Goal: Information Seeking & Learning: Learn about a topic

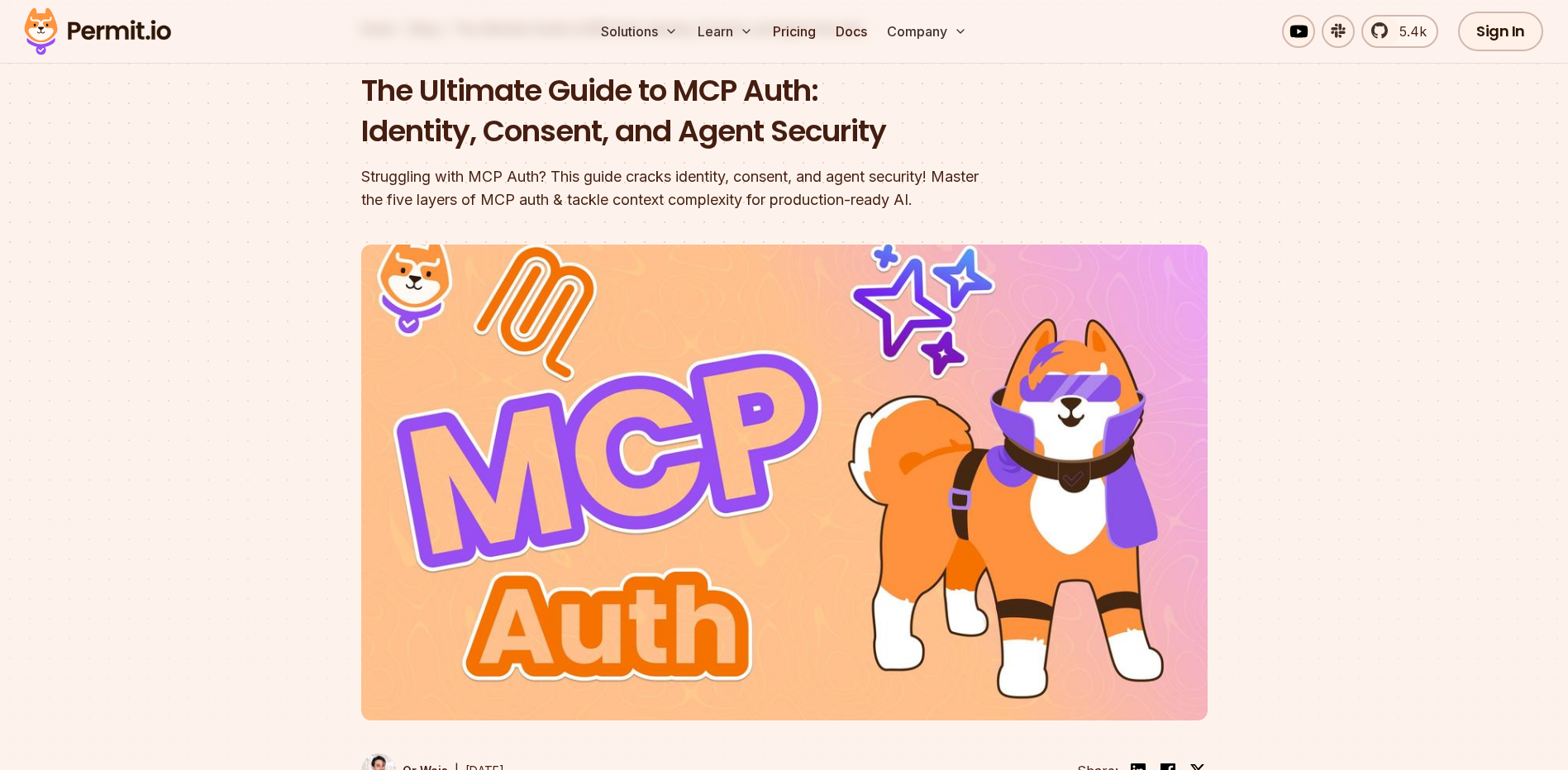
scroll to position [129, 0]
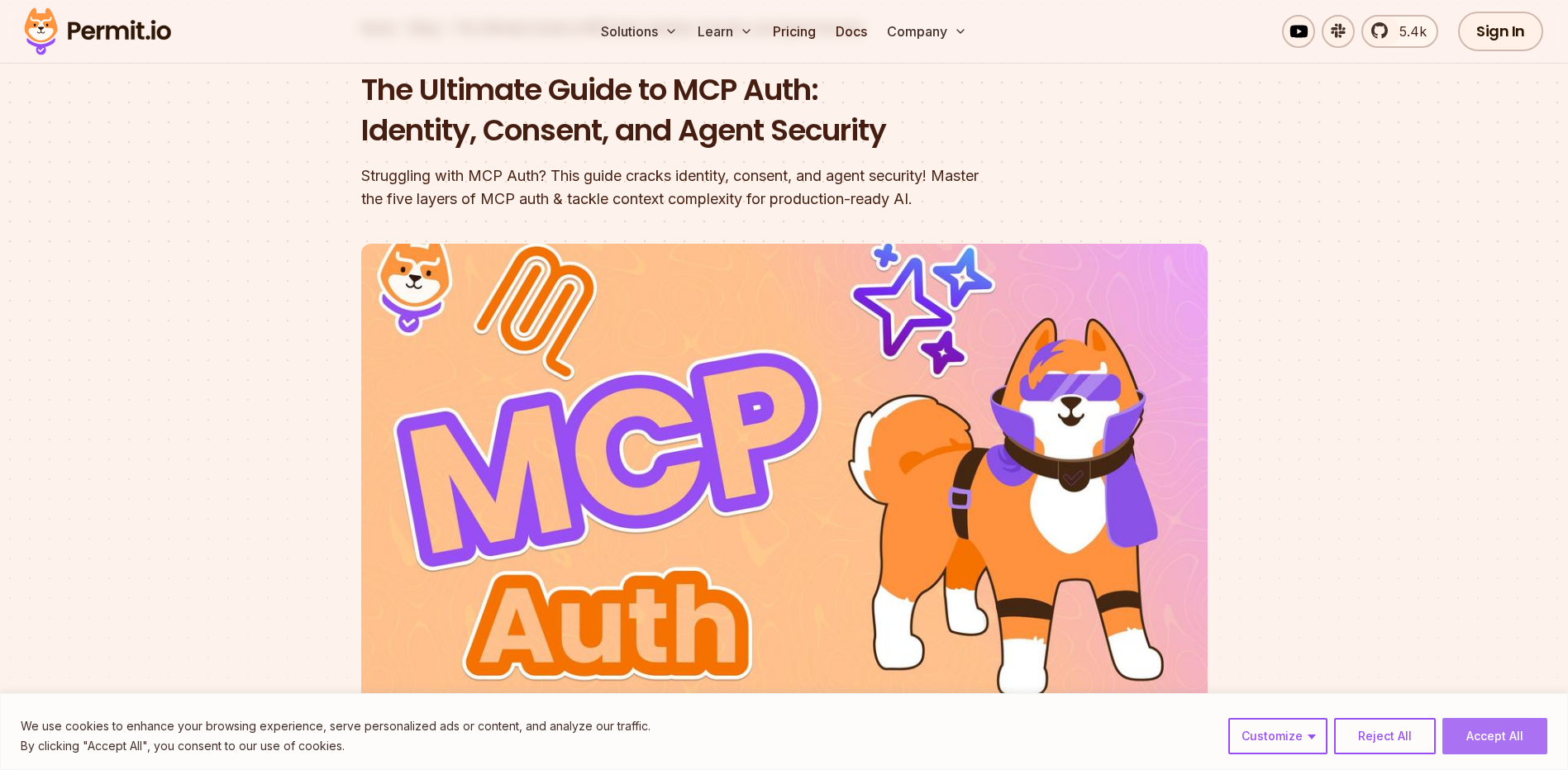
click at [1490, 741] on button "Accept All" at bounding box center [1495, 736] width 105 height 37
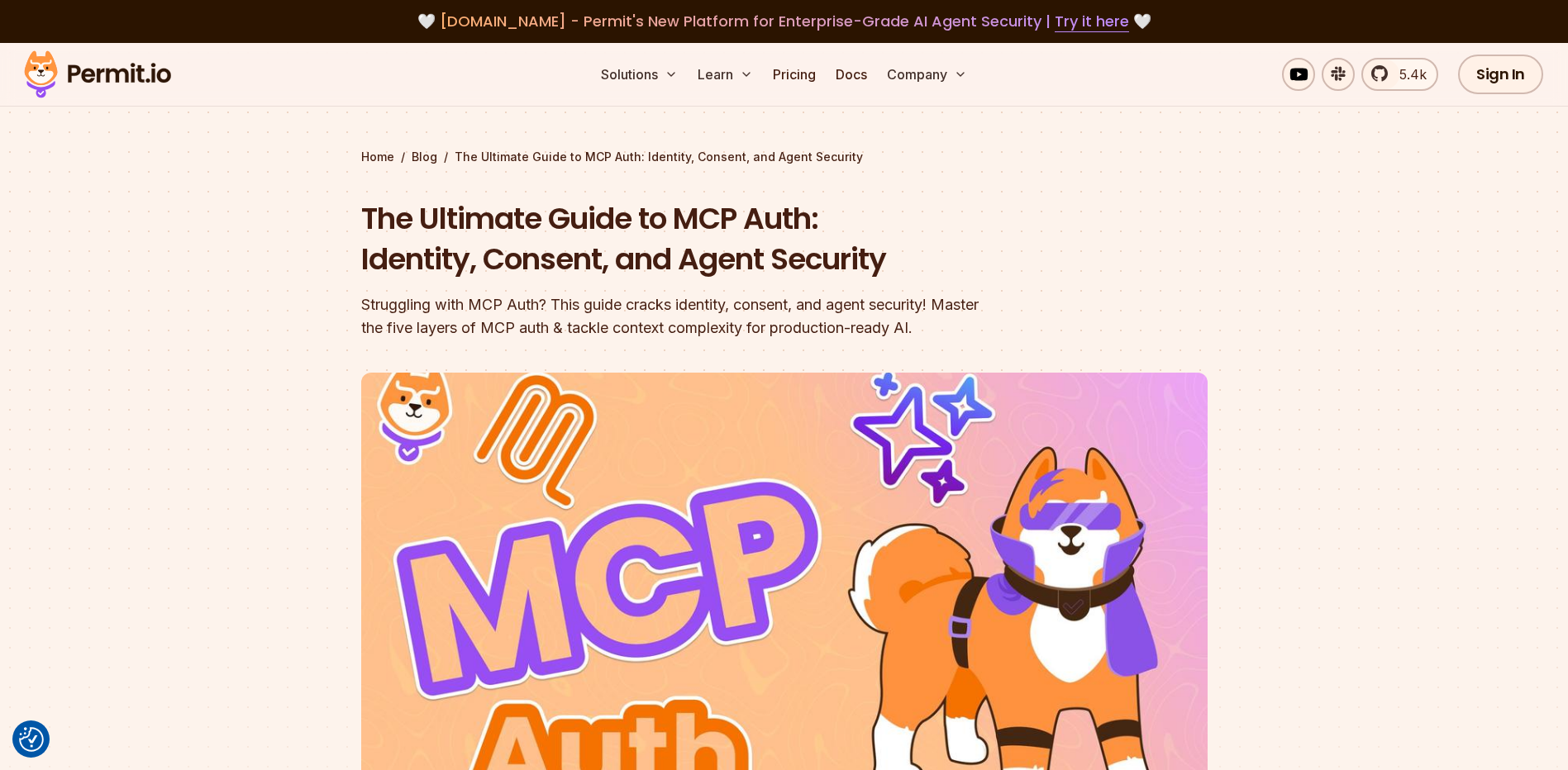
scroll to position [3606, 0]
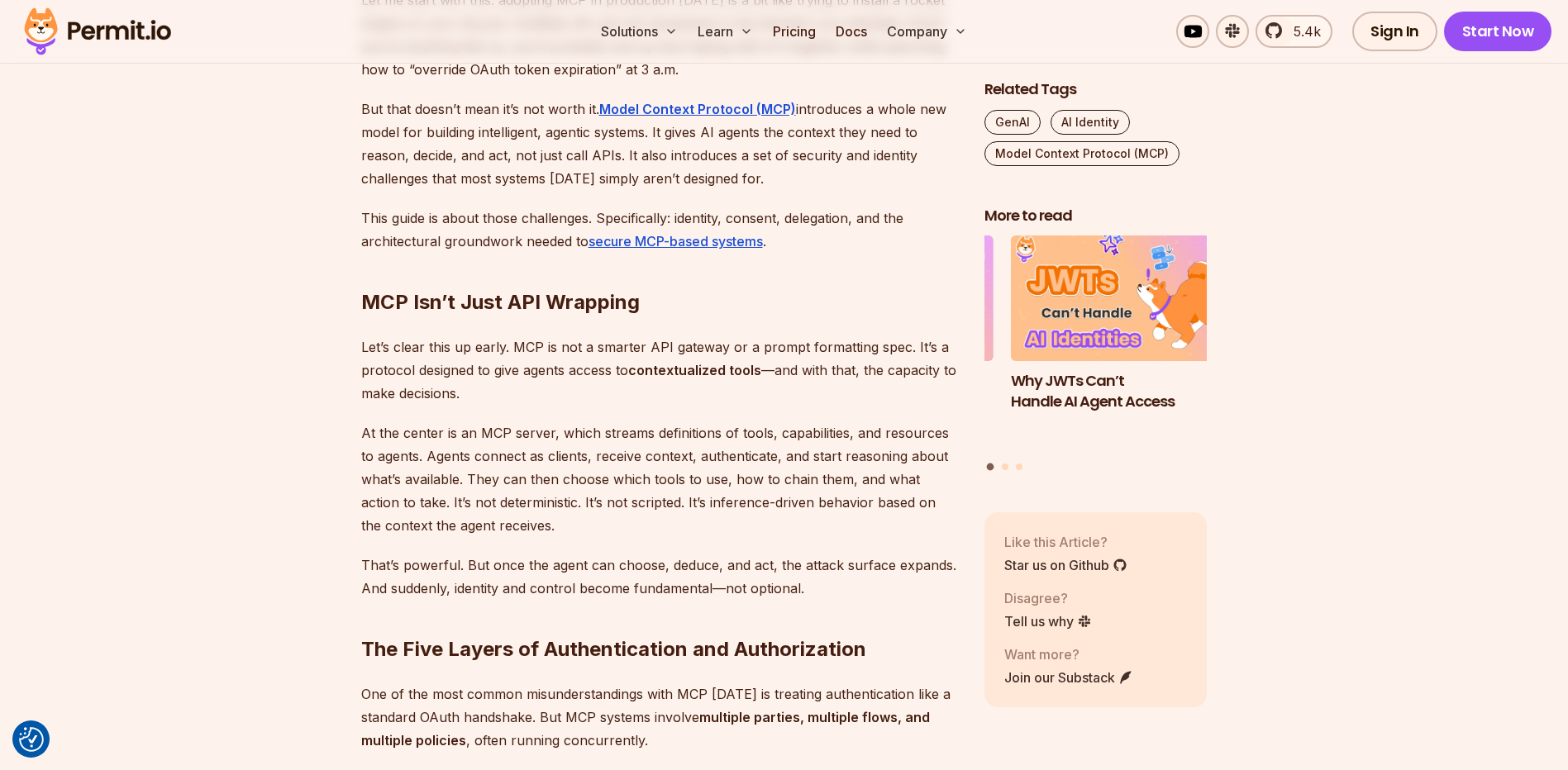
scroll to position [991, 0]
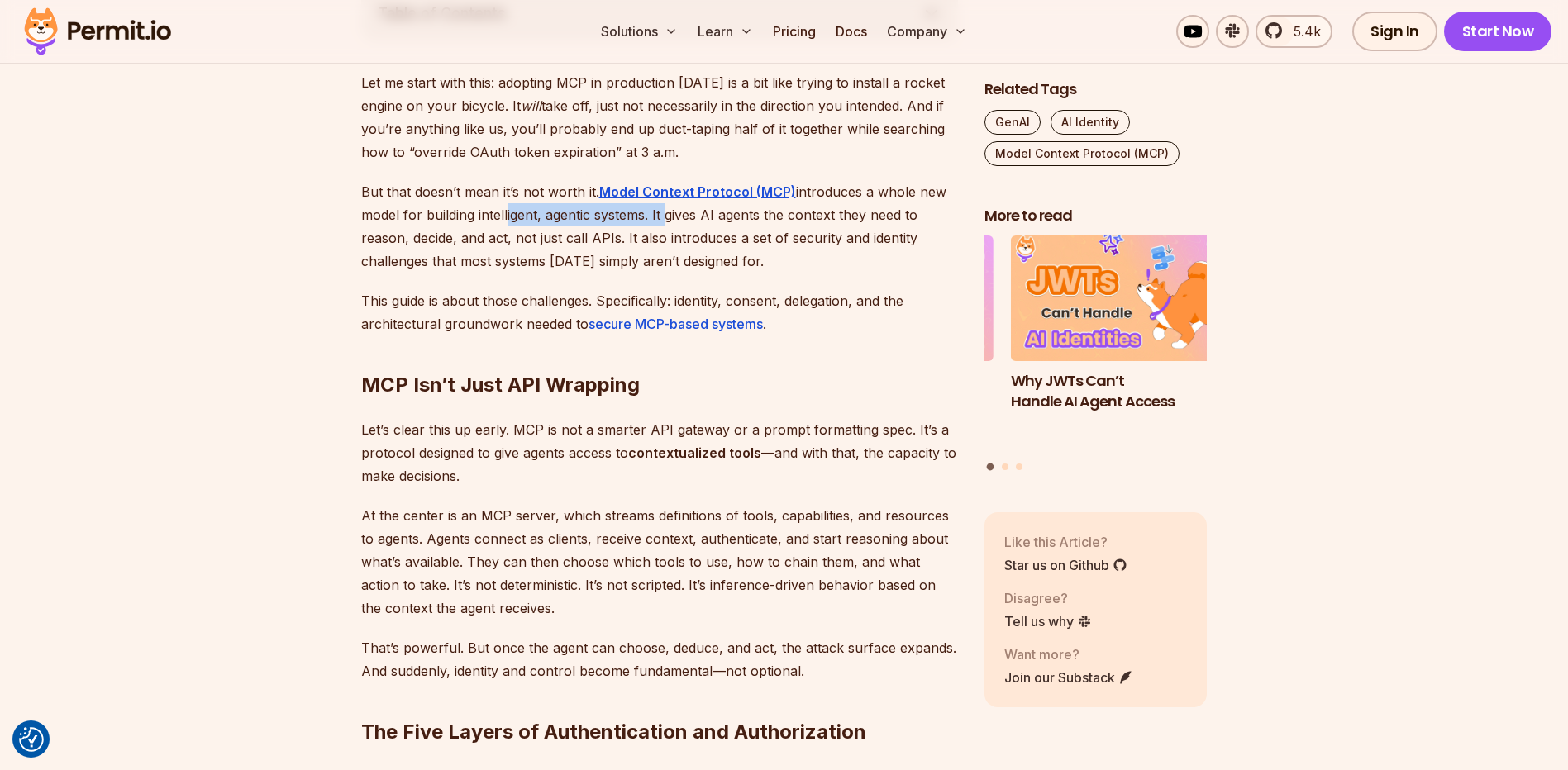
drag, startPoint x: 505, startPoint y: 215, endPoint x: 663, endPoint y: 210, distance: 158.1
click at [663, 210] on p "But that doesn’t mean it’s not worth it. Model Context Protocol (MCP) introduce…" at bounding box center [659, 226] width 597 height 92
drag, startPoint x: 663, startPoint y: 210, endPoint x: 682, endPoint y: 211, distance: 19.0
click at [682, 211] on p "But that doesn’t mean it’s not worth it. Model Context Protocol (MCP) introduce…" at bounding box center [659, 226] width 597 height 92
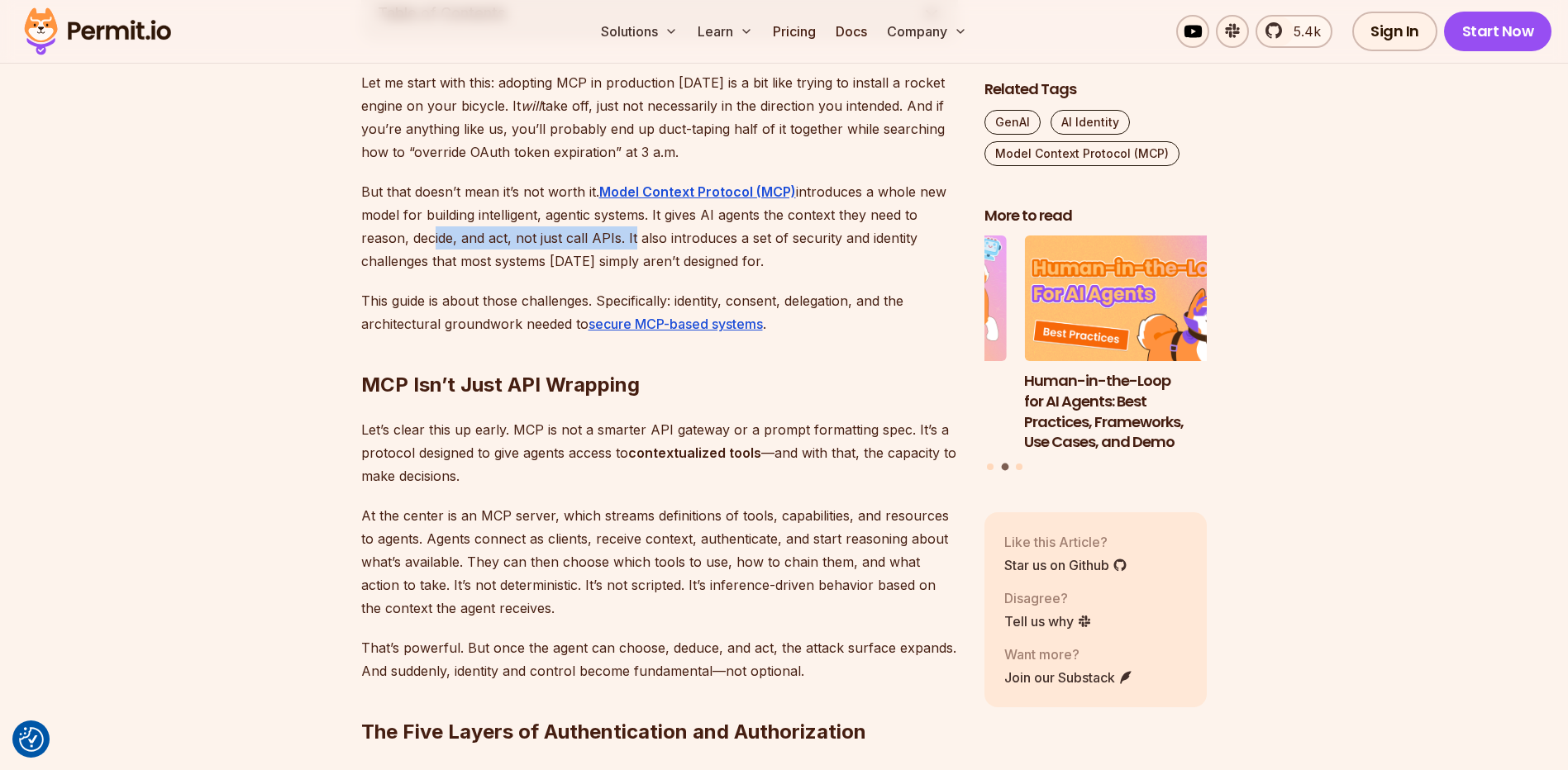
drag, startPoint x: 431, startPoint y: 241, endPoint x: 629, endPoint y: 241, distance: 198.0
click at [629, 241] on p "But that doesn’t mean it’s not worth it. Model Context Protocol (MCP) introduce…" at bounding box center [659, 226] width 597 height 92
drag, startPoint x: 629, startPoint y: 241, endPoint x: 641, endPoint y: 241, distance: 12.0
click at [641, 241] on p "But that doesn’t mean it’s not worth it. Model Context Protocol (MCP) introduce…" at bounding box center [659, 226] width 597 height 92
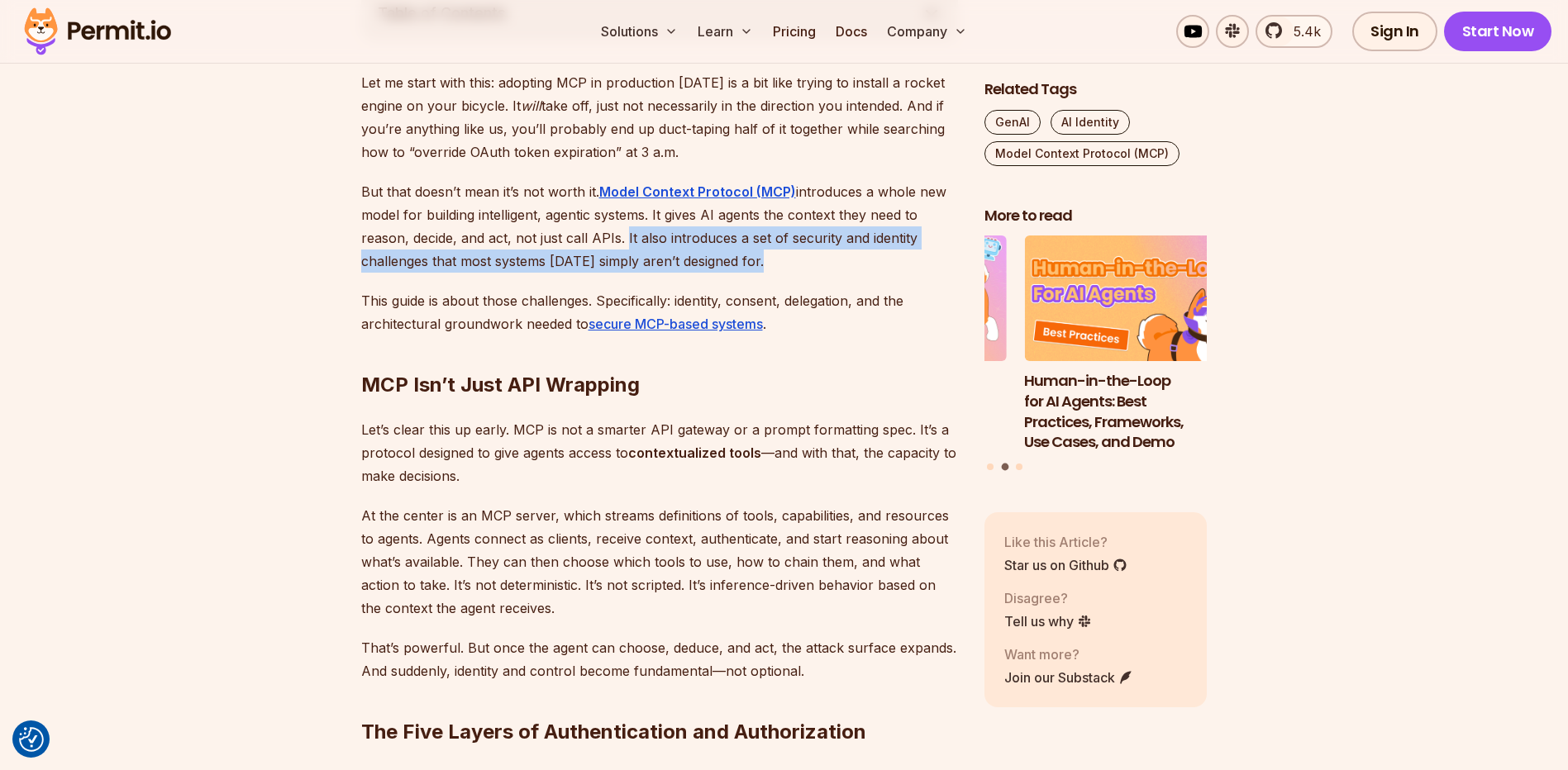
drag, startPoint x: 621, startPoint y: 239, endPoint x: 809, endPoint y: 255, distance: 188.7
click at [809, 255] on p "But that doesn’t mean it’s not worth it. Model Context Protocol (MCP) introduce…" at bounding box center [659, 226] width 597 height 92
drag, startPoint x: 809, startPoint y: 255, endPoint x: 759, endPoint y: 255, distance: 50.0
click at [759, 255] on p "But that doesn’t mean it’s not worth it. Model Context Protocol (MCP) introduce…" at bounding box center [659, 226] width 597 height 92
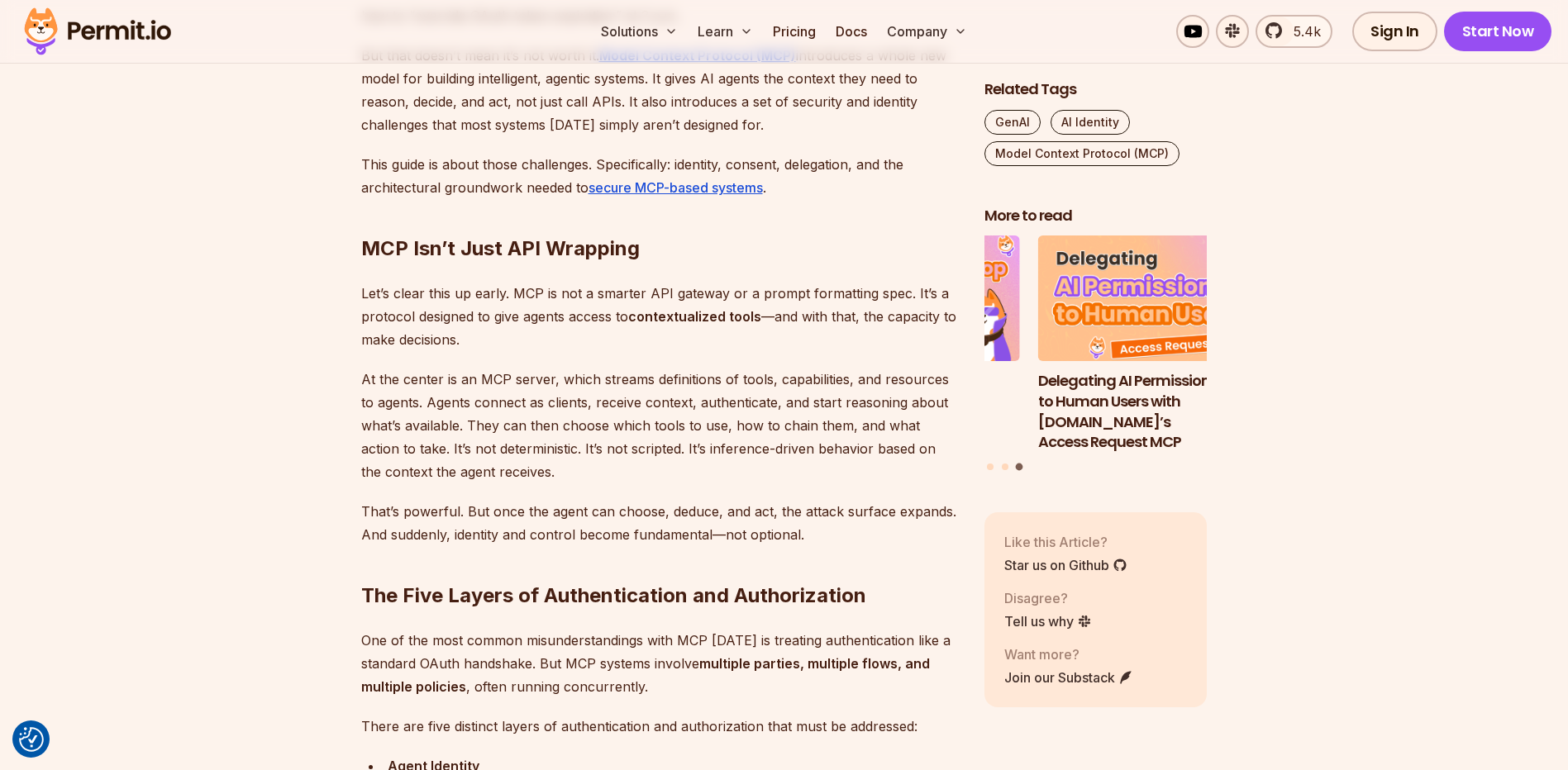
scroll to position [1156, 0]
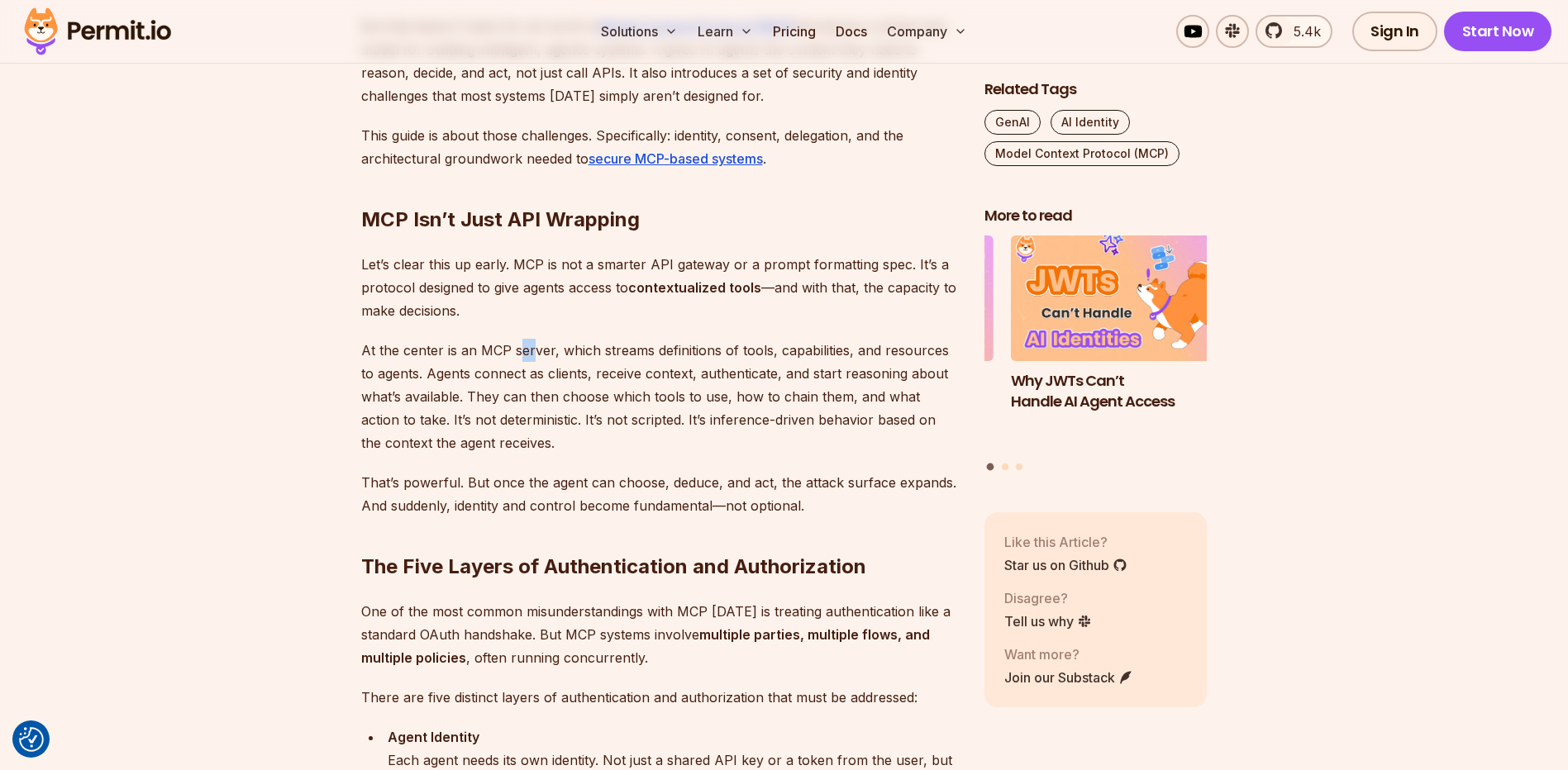
click at [531, 347] on p "At the center is an MCP server, which streams definitions of tools, capabilitie…" at bounding box center [659, 396] width 597 height 116
drag, startPoint x: 531, startPoint y: 347, endPoint x: 470, endPoint y: 355, distance: 61.5
click at [470, 355] on p "At the center is an MCP server, which streams definitions of tools, capabilitie…" at bounding box center [659, 396] width 597 height 116
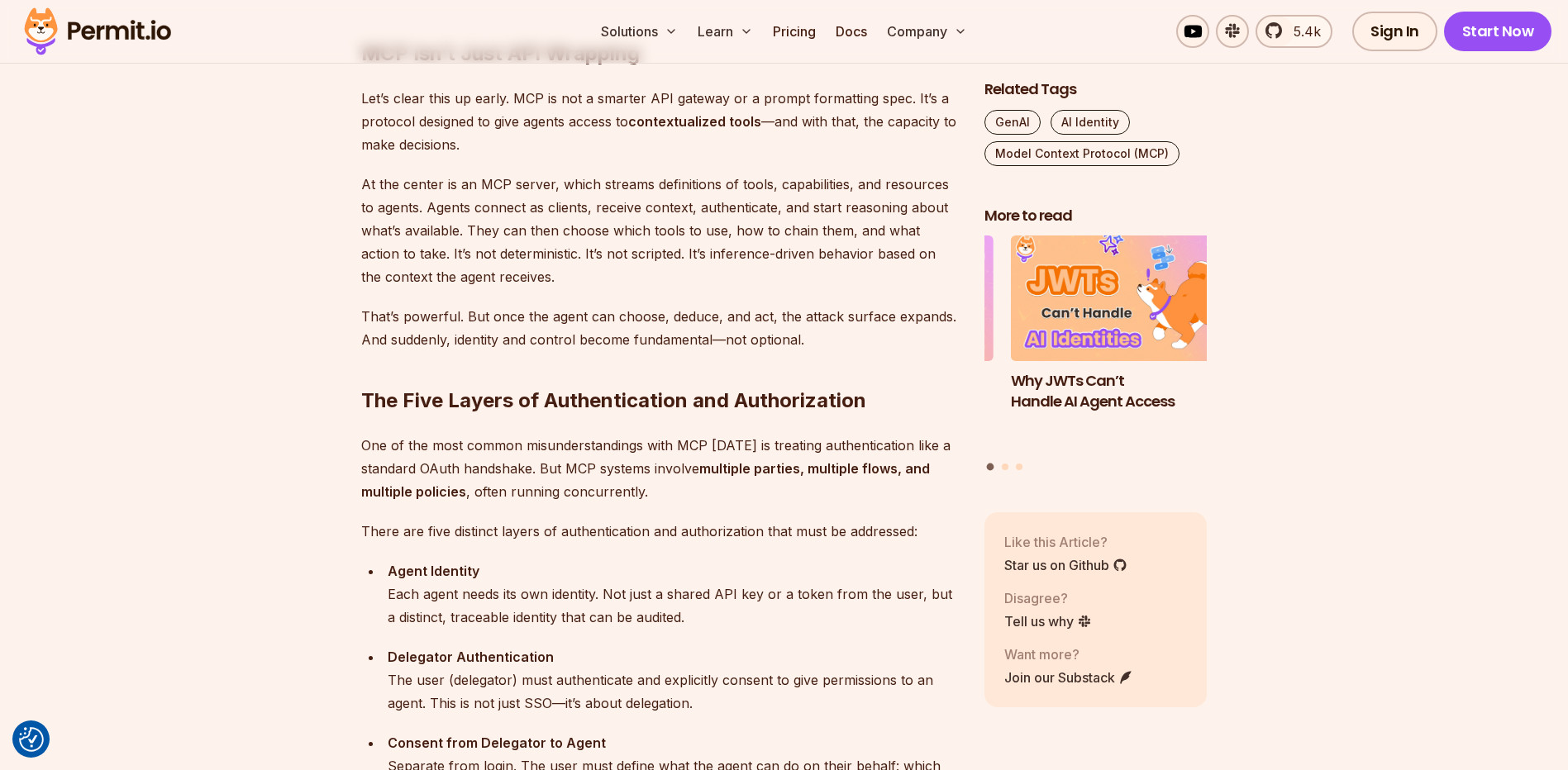
scroll to position [1321, 0]
drag, startPoint x: 482, startPoint y: 230, endPoint x: 716, endPoint y: 232, distance: 234.0
click at [716, 232] on p "At the center is an MCP server, which streams definitions of tools, capabilitie…" at bounding box center [659, 231] width 597 height 116
drag, startPoint x: 716, startPoint y: 232, endPoint x: 851, endPoint y: 240, distance: 135.2
click at [831, 239] on p "At the center is an MCP server, which streams definitions of tools, capabilitie…" at bounding box center [659, 231] width 597 height 116
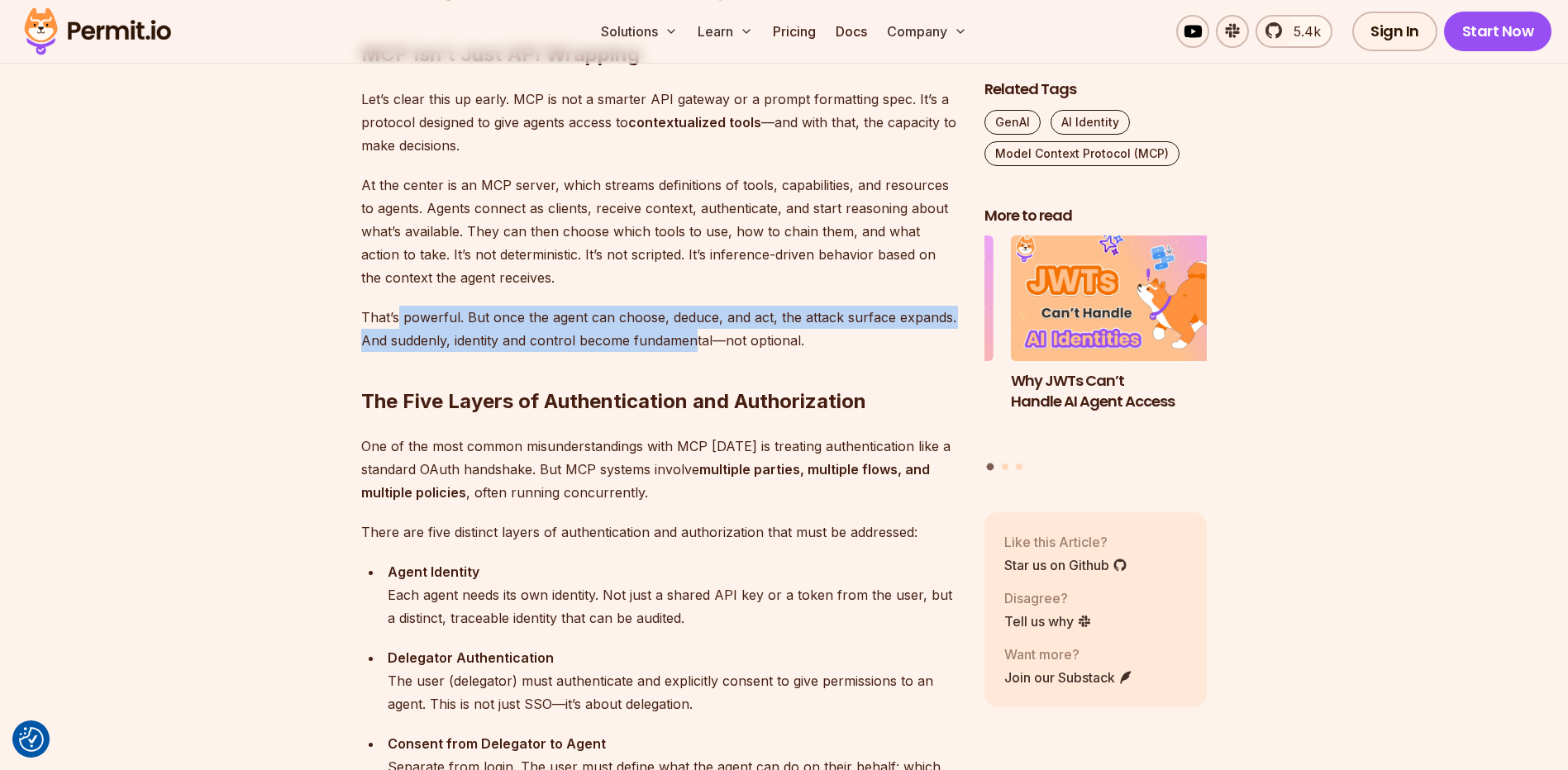
drag, startPoint x: 398, startPoint y: 321, endPoint x: 697, endPoint y: 330, distance: 299.1
click at [697, 330] on p "That’s powerful. But once the agent can choose, deduce, and act, the attack sur…" at bounding box center [659, 328] width 597 height 46
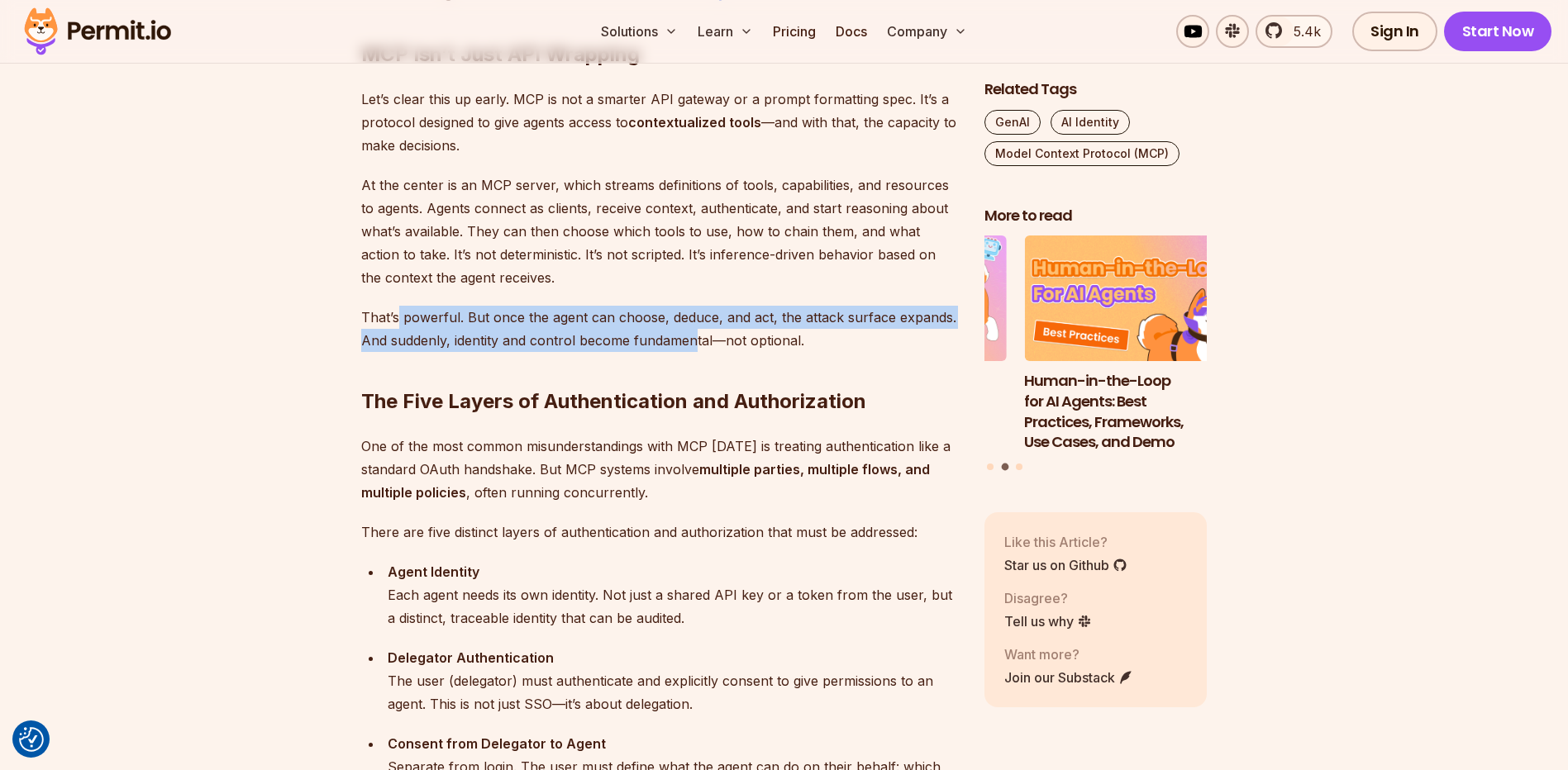
click at [697, 330] on p "That’s powerful. But once the agent can choose, deduce, and act, the attack sur…" at bounding box center [659, 328] width 597 height 46
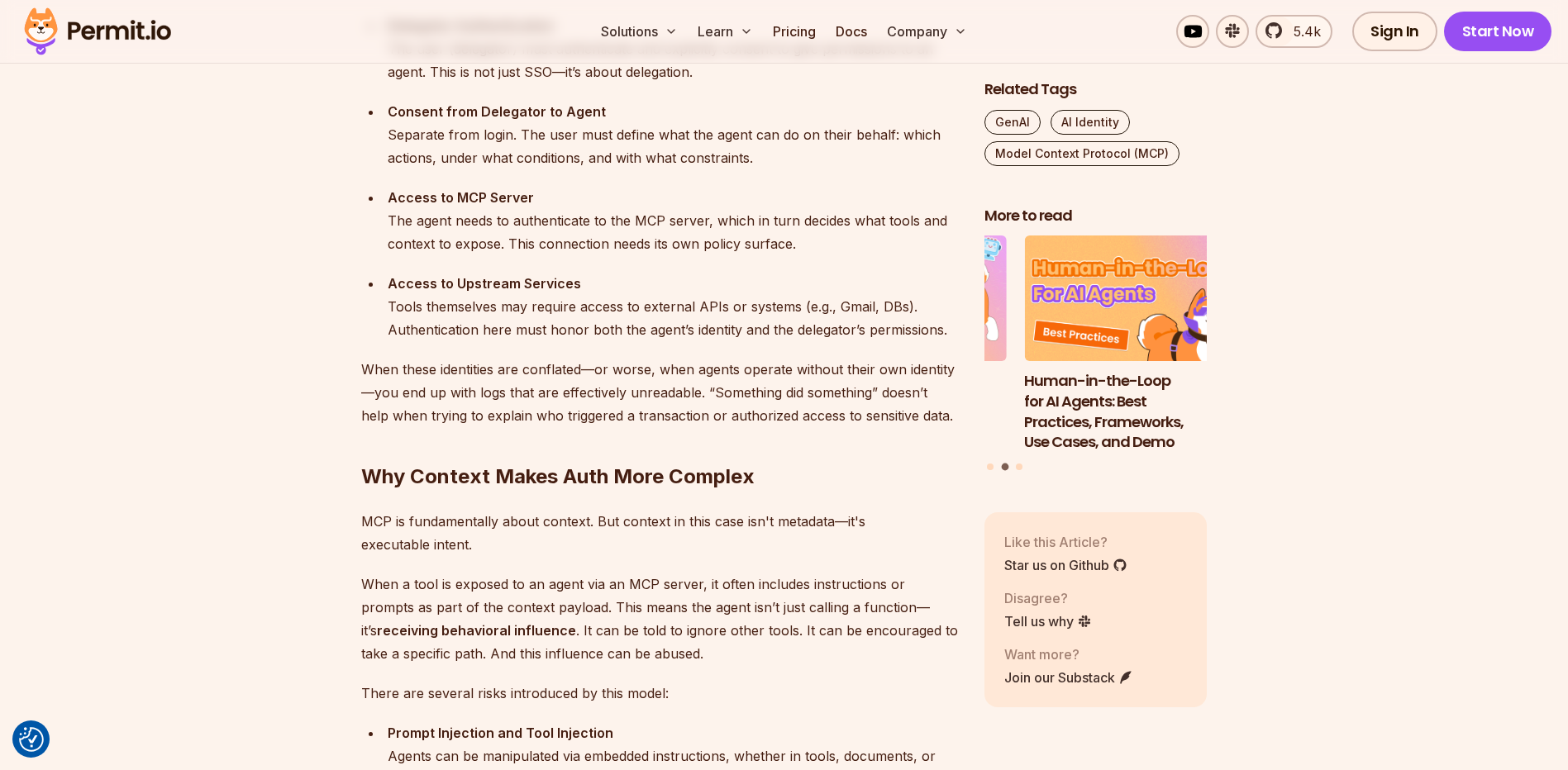
scroll to position [1982, 0]
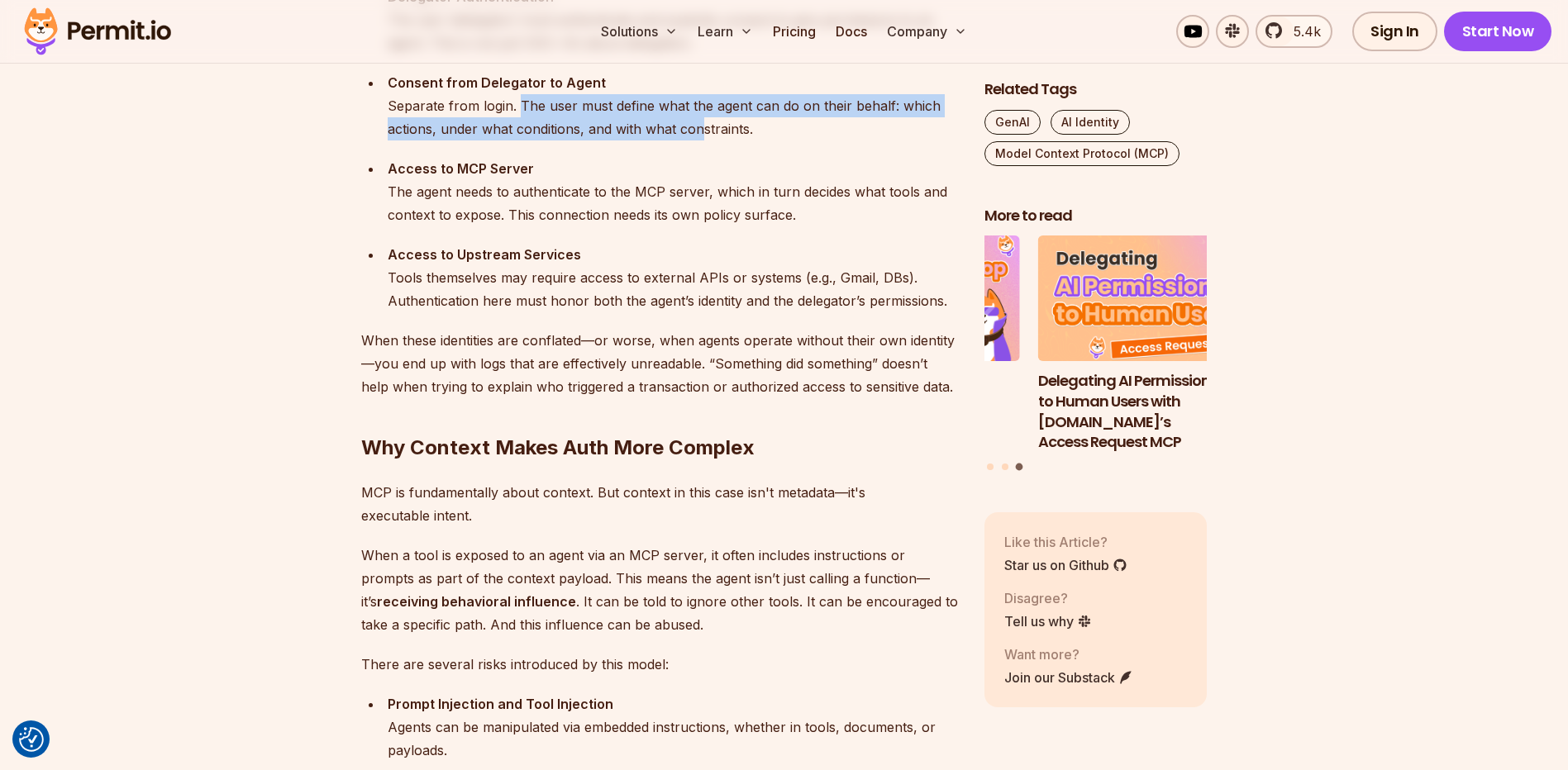
drag, startPoint x: 519, startPoint y: 107, endPoint x: 705, endPoint y: 130, distance: 187.4
click at [705, 130] on div "Consent from Delegator to Agent Separate from login. The user must define what …" at bounding box center [673, 106] width 570 height 70
drag, startPoint x: 705, startPoint y: 130, endPoint x: 648, endPoint y: 133, distance: 57.1
click at [668, 132] on div "Consent from Delegator to Agent Separate from login. The user must define what …" at bounding box center [673, 106] width 570 height 70
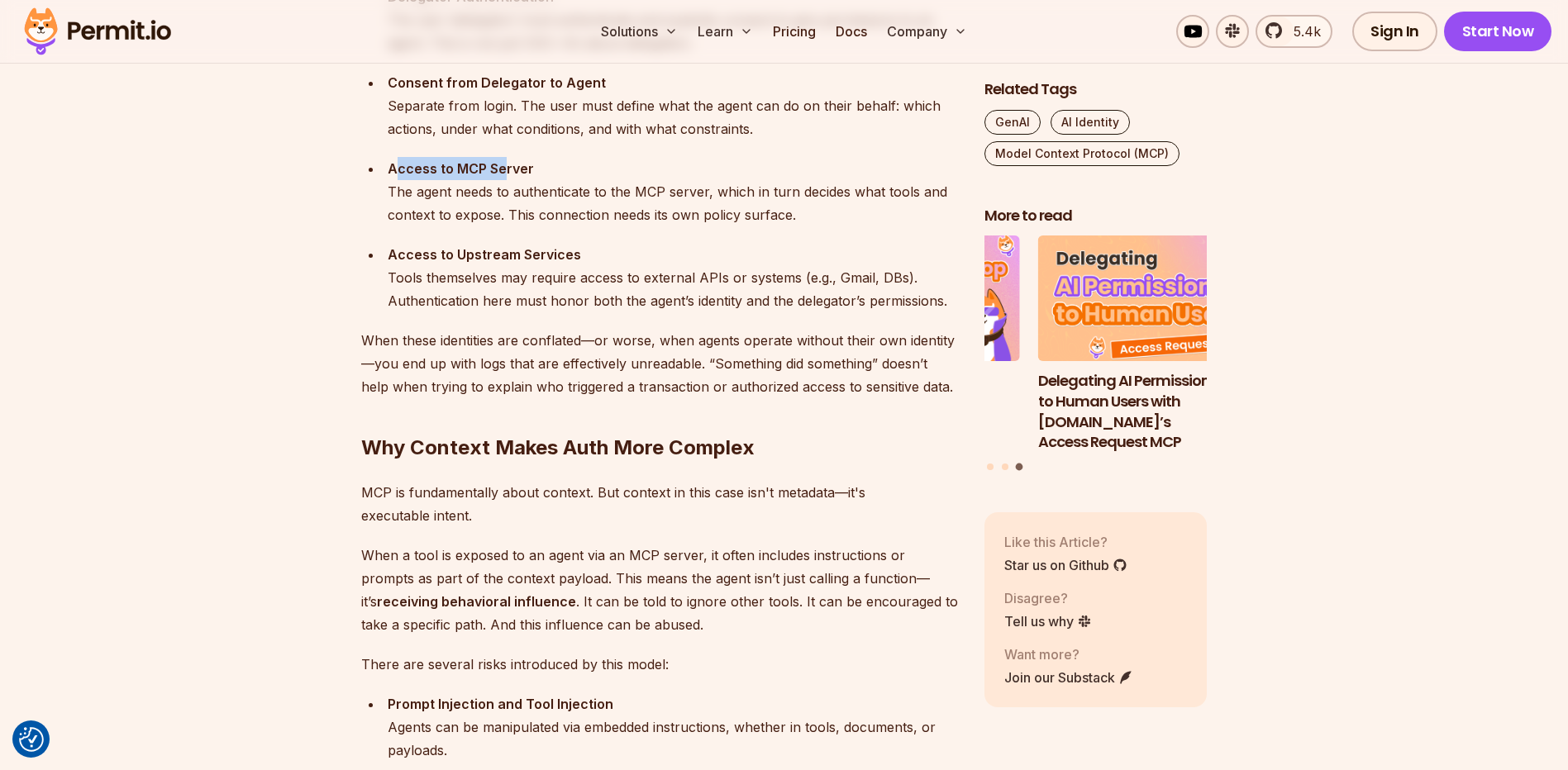
drag, startPoint x: 398, startPoint y: 171, endPoint x: 504, endPoint y: 171, distance: 106.0
click at [504, 171] on strong "Access to MCP Server" at bounding box center [461, 168] width 146 height 17
drag, startPoint x: 504, startPoint y: 171, endPoint x: 446, endPoint y: 181, distance: 58.9
click at [446, 181] on div "Access to MCP Server The agent needs to authenticate to the MCP server, which i…" at bounding box center [673, 192] width 570 height 70
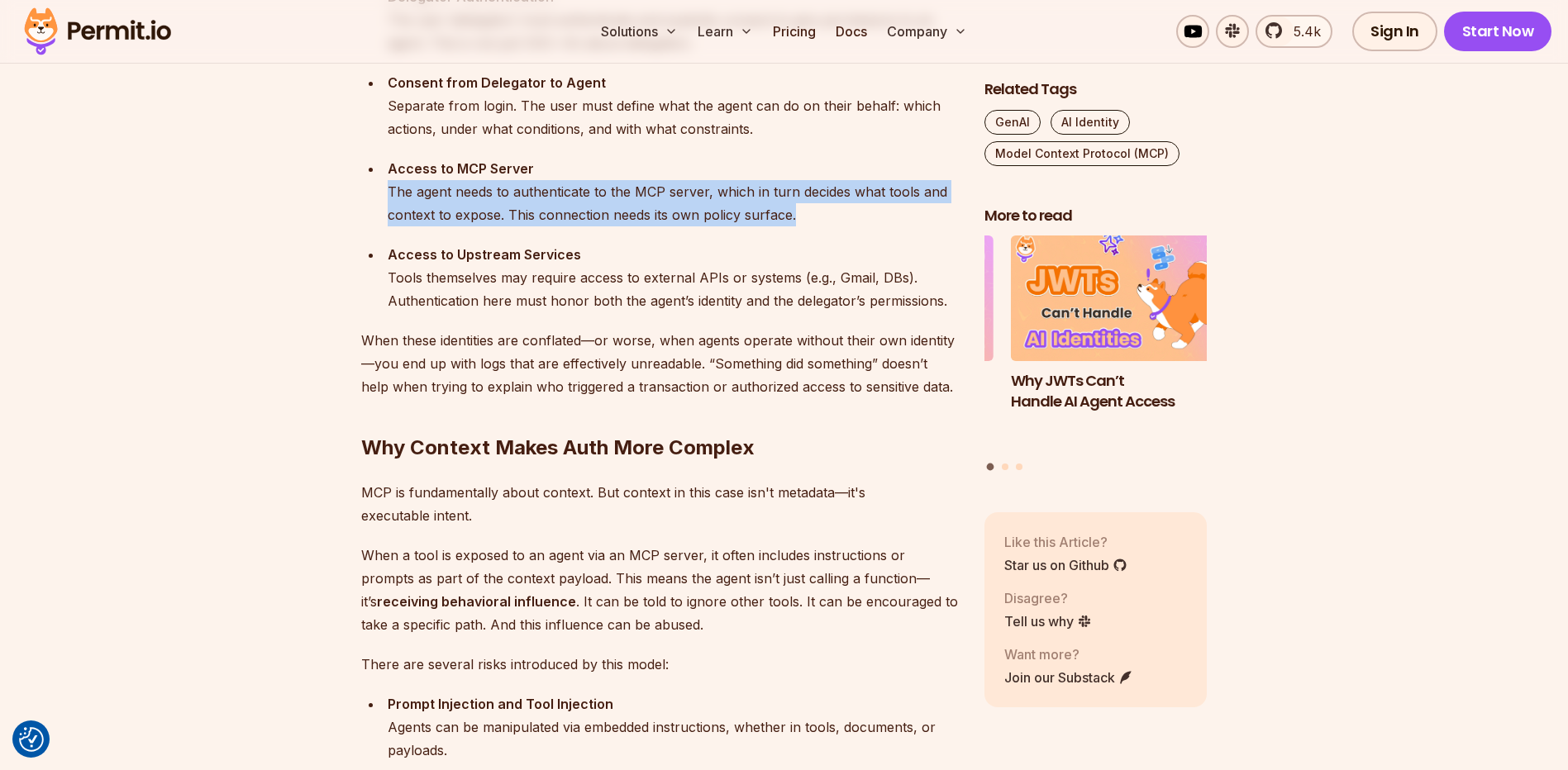
drag, startPoint x: 390, startPoint y: 192, endPoint x: 792, endPoint y: 213, distance: 402.5
click at [792, 213] on div "Access to MCP Server The agent needs to authenticate to the MCP server, which i…" at bounding box center [673, 192] width 570 height 70
drag, startPoint x: 792, startPoint y: 213, endPoint x: 759, endPoint y: 216, distance: 33.1
click at [759, 216] on div "Access to MCP Server The agent needs to authenticate to the MCP server, which i…" at bounding box center [673, 192] width 570 height 70
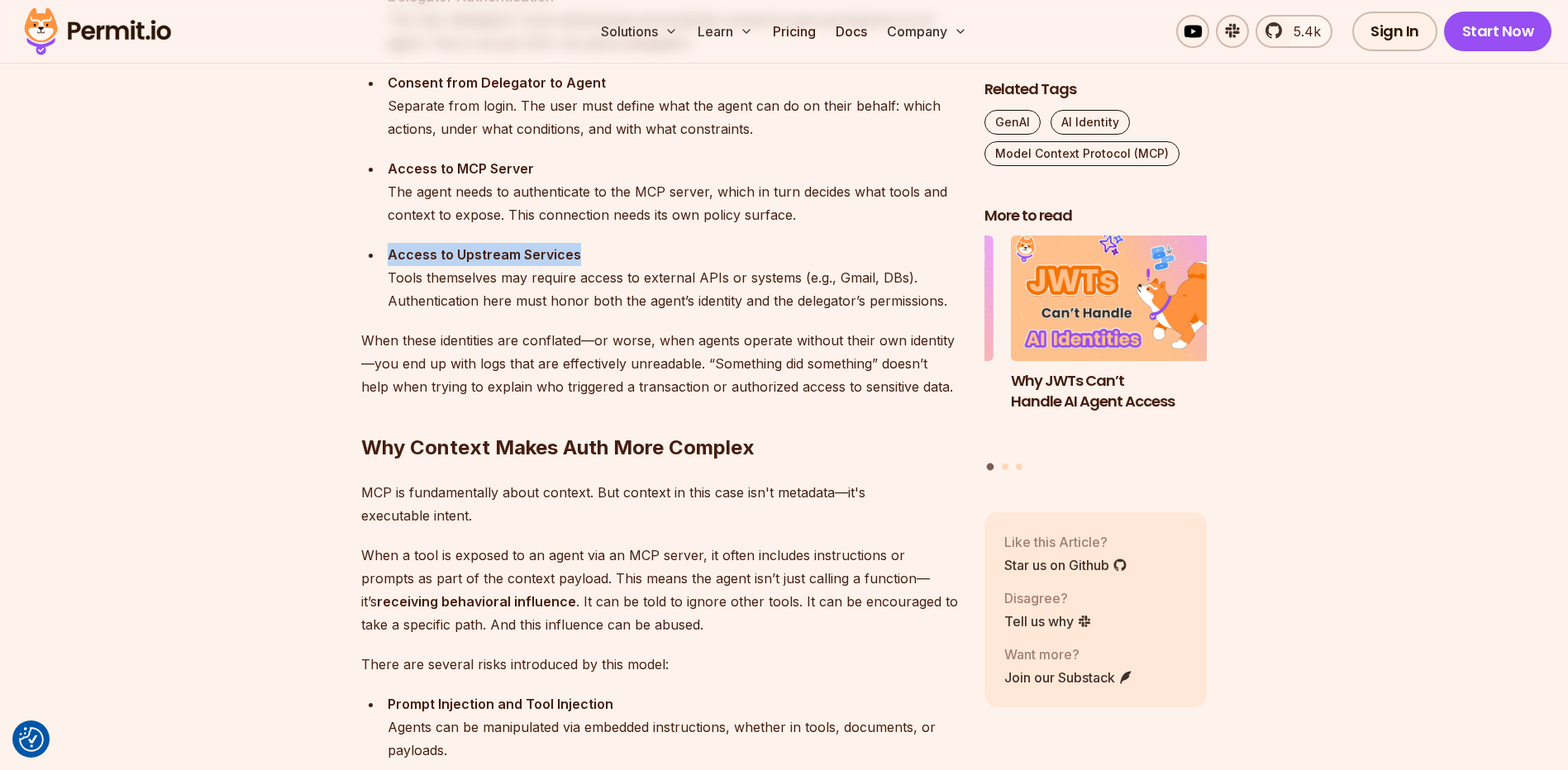
drag, startPoint x: 387, startPoint y: 253, endPoint x: 602, endPoint y: 253, distance: 215.0
click at [602, 253] on div "Access to Upstream Services Tools themselves may require access to external API…" at bounding box center [673, 278] width 570 height 70
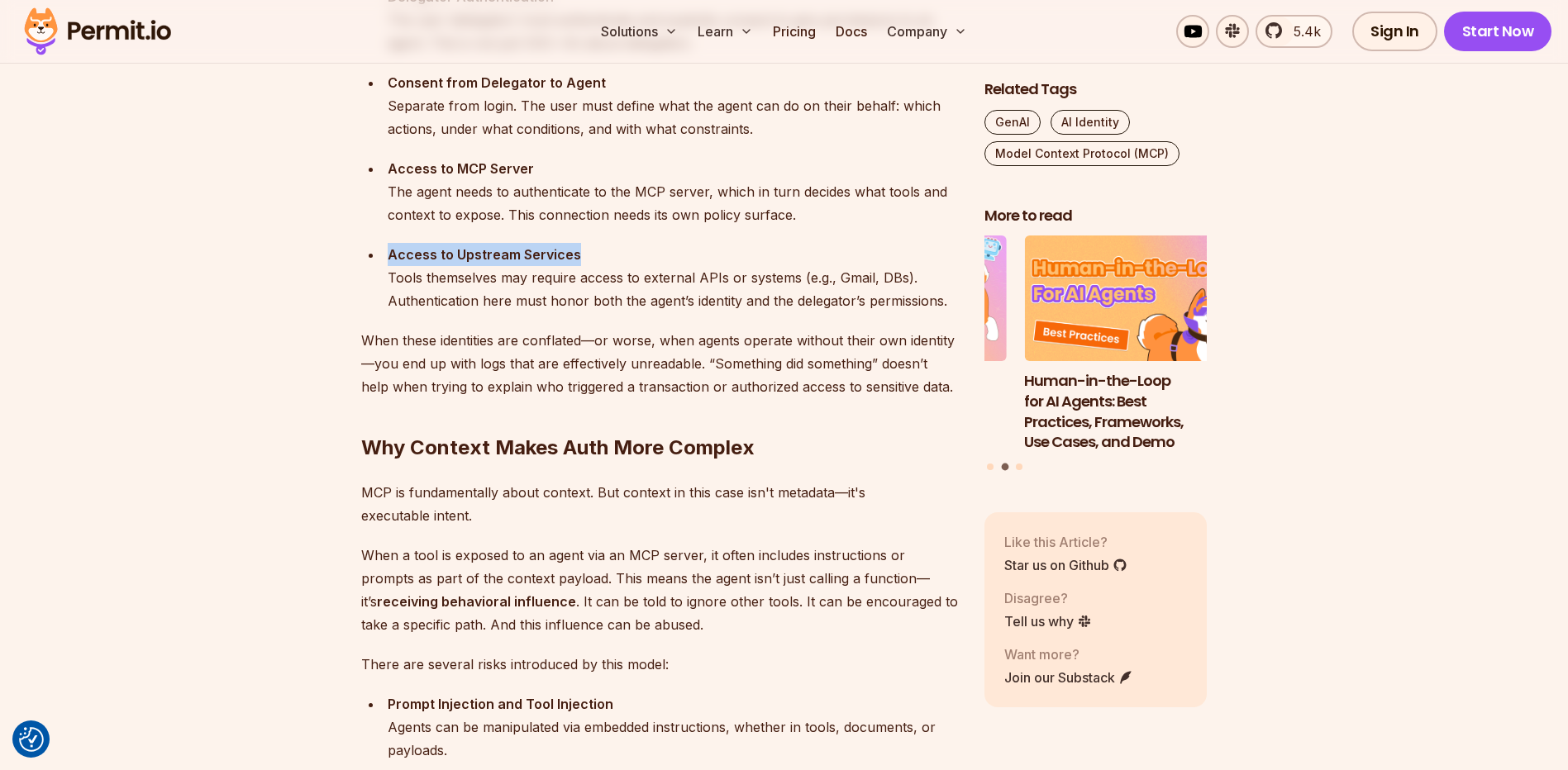
drag, startPoint x: 602, startPoint y: 253, endPoint x: 449, endPoint y: 260, distance: 153.2
click at [454, 260] on strong "Access to Upstream Services" at bounding box center [485, 254] width 193 height 17
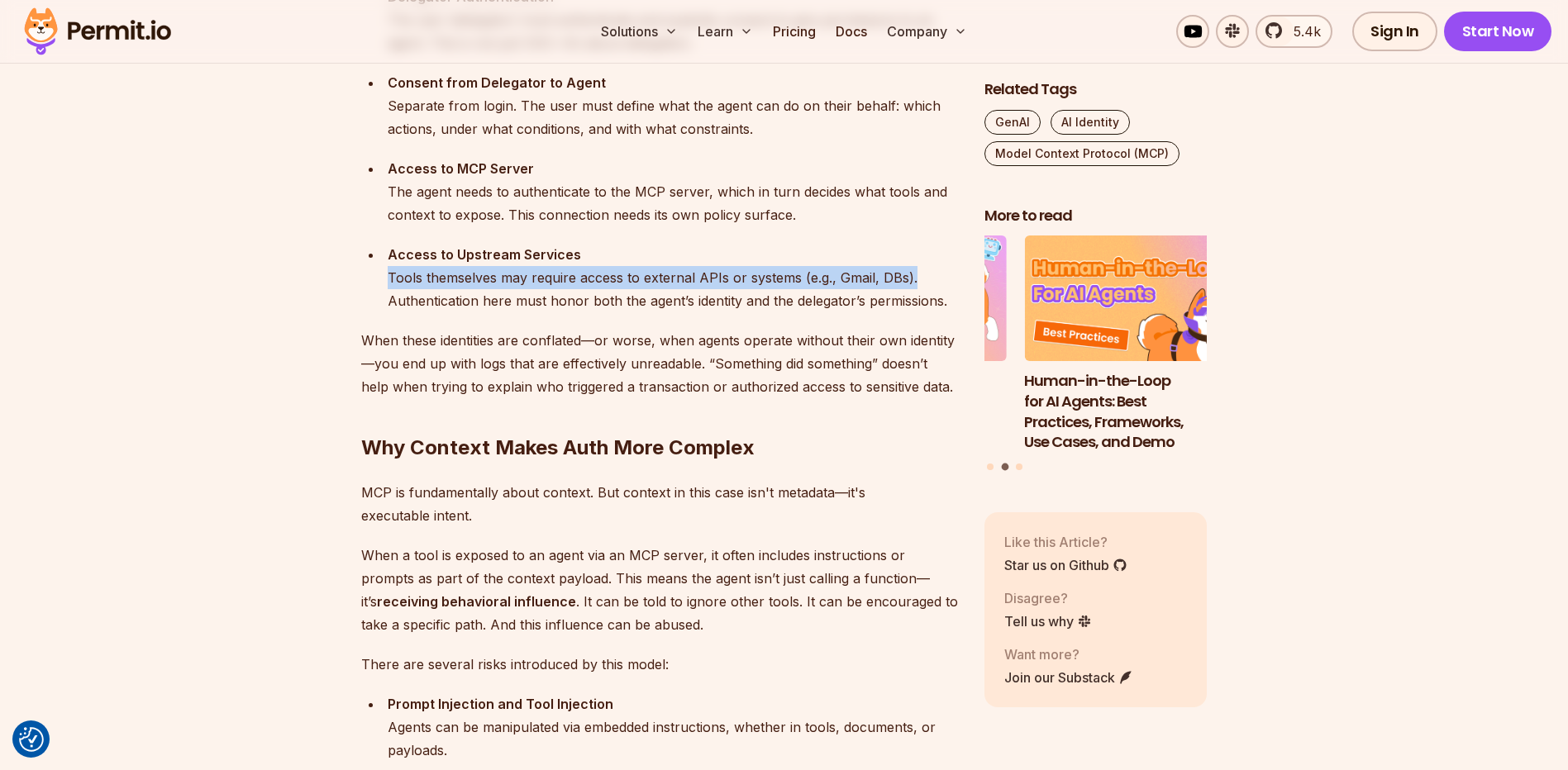
drag, startPoint x: 384, startPoint y: 271, endPoint x: 918, endPoint y: 279, distance: 534.1
click at [918, 279] on li "Access to Upstream Services Tools themselves may require access to external API…" at bounding box center [670, 278] width 575 height 70
click at [645, 280] on div "Access to Upstream Services Tools themselves may require access to external API…" at bounding box center [673, 278] width 570 height 70
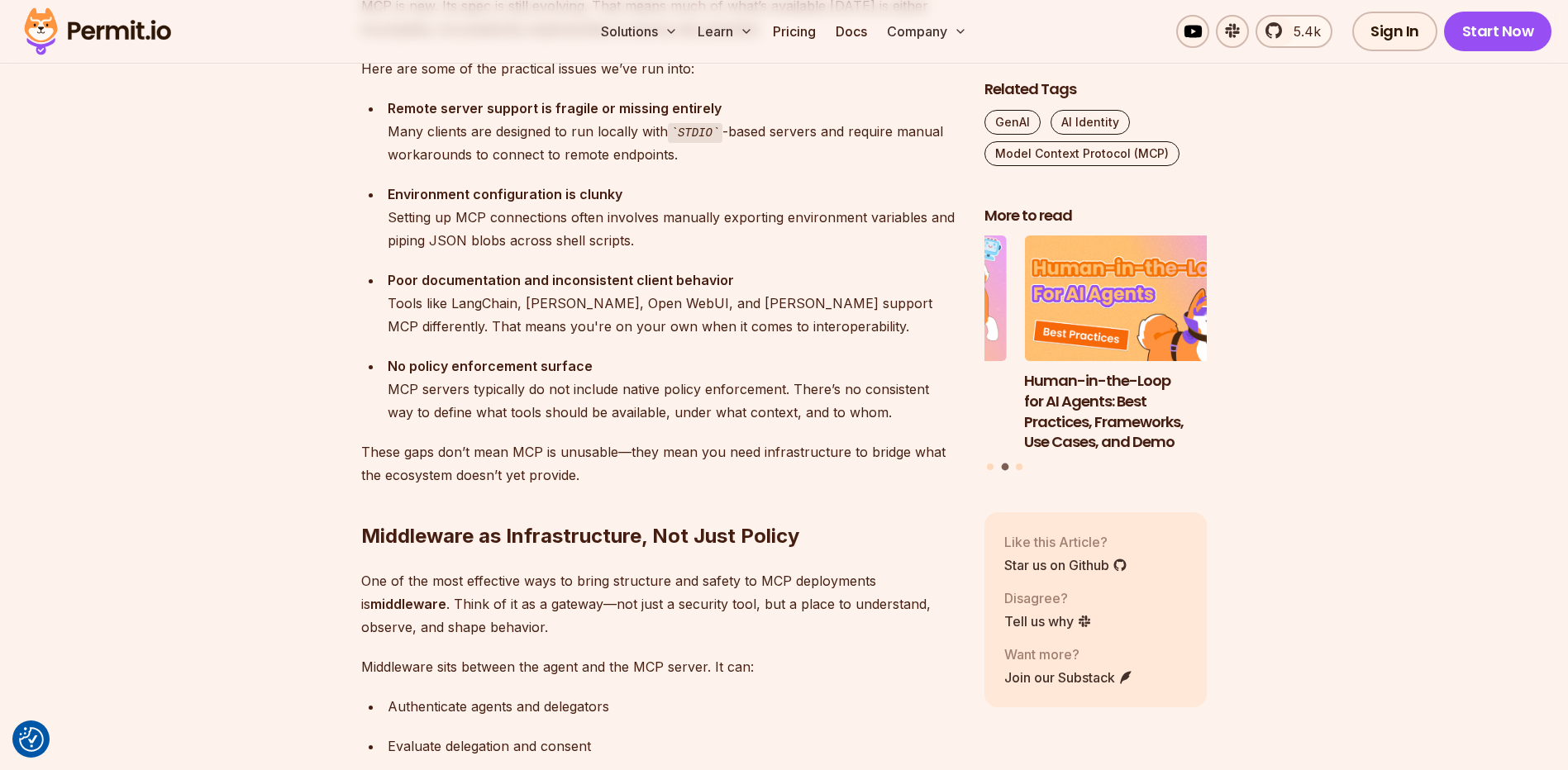
scroll to position [3177, 0]
click at [245, 343] on section "Table of Contents Let me start with this: adopting MCP in production today is a…" at bounding box center [784, 279] width 1568 height 4959
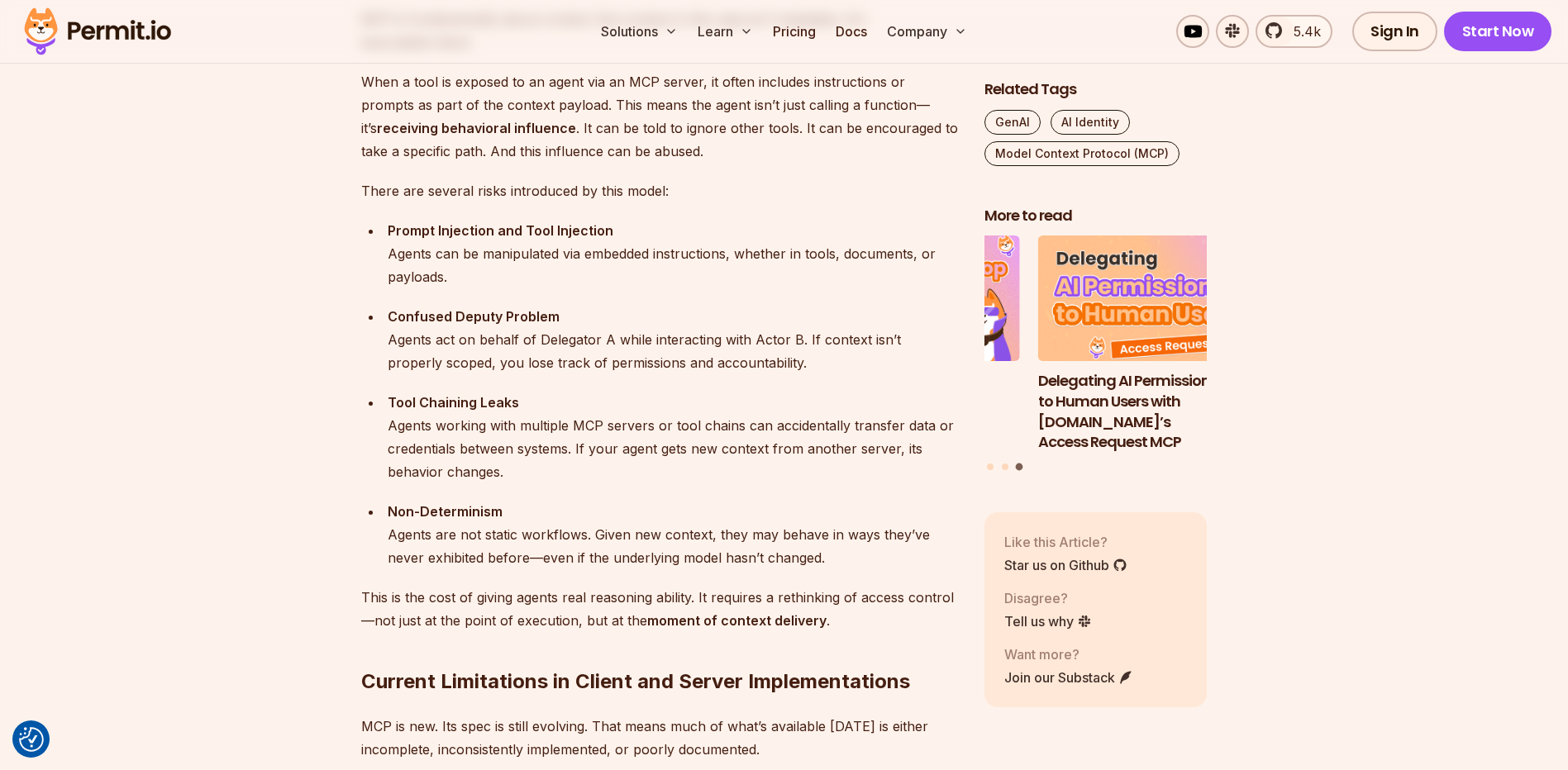
scroll to position [2484, 0]
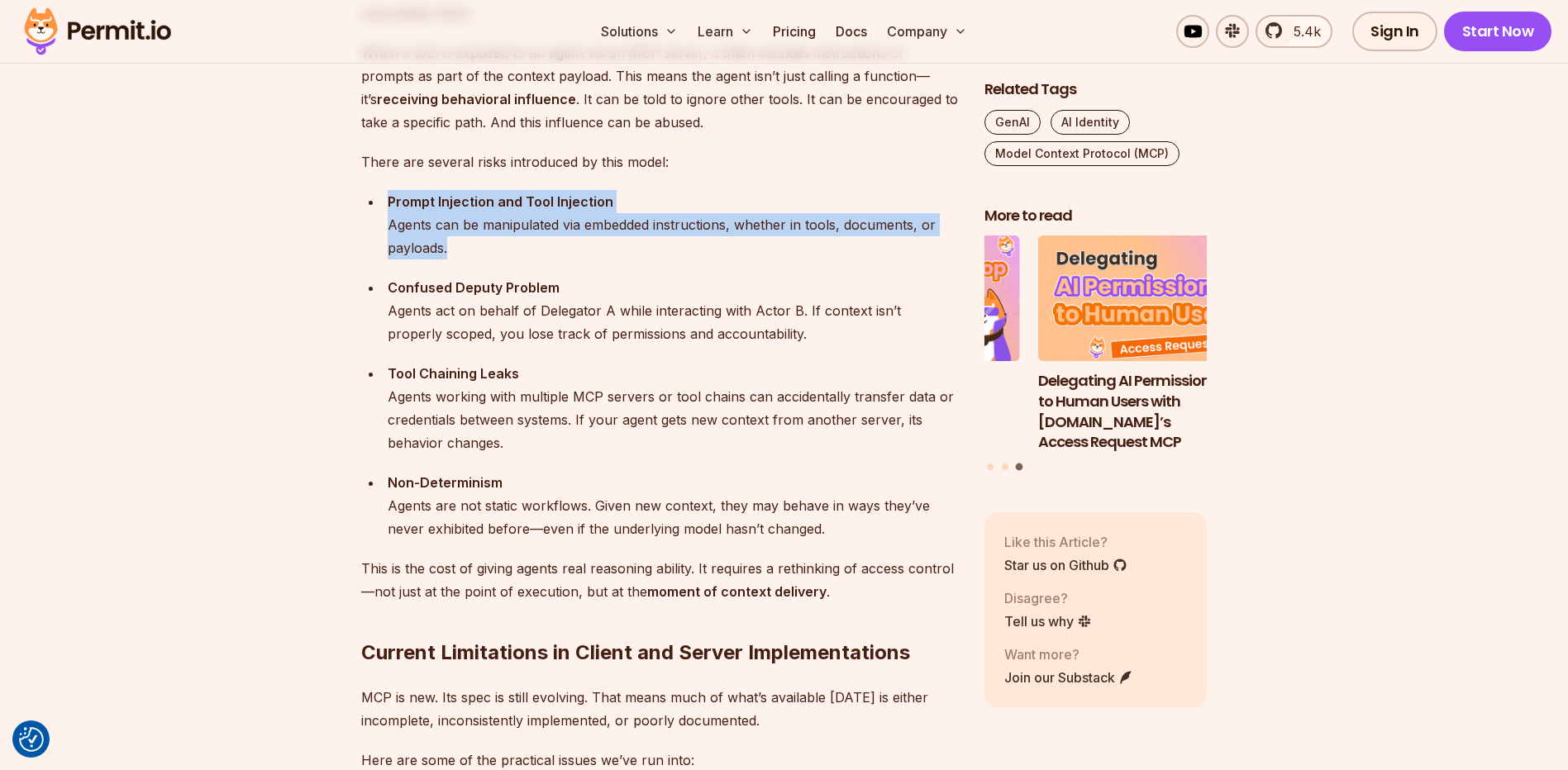
drag, startPoint x: 469, startPoint y: 260, endPoint x: 388, endPoint y: 196, distance: 103.2
click at [388, 196] on ul "Prompt Injection and Tool Injection Agents can be manipulated via embedded inst…" at bounding box center [659, 365] width 597 height 350
drag, startPoint x: 388, startPoint y: 196, endPoint x: 441, endPoint y: 252, distance: 77.1
click at [440, 250] on div "Prompt Injection and Tool Injection Agents can be manipulated via embedded inst…" at bounding box center [673, 225] width 570 height 70
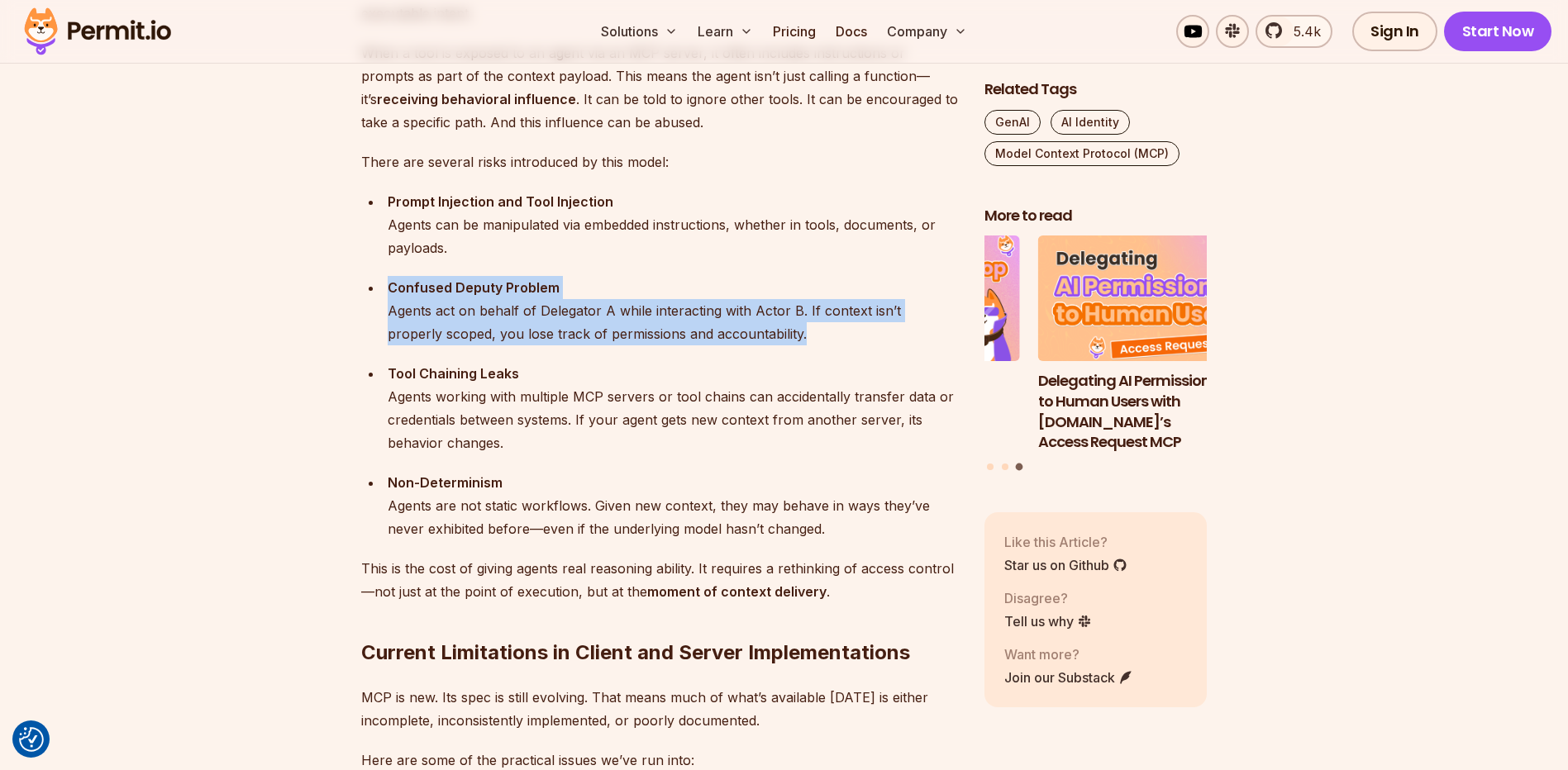
drag, startPoint x: 748, startPoint y: 339, endPoint x: 390, endPoint y: 283, distance: 362.4
click at [390, 283] on div "Confused Deputy Problem Agents act on behalf of Delegator A while interacting w…" at bounding box center [673, 311] width 570 height 70
drag, startPoint x: 390, startPoint y: 283, endPoint x: 445, endPoint y: 333, distance: 74.3
click at [445, 333] on div "Confused Deputy Problem Agents act on behalf of Delegator A while interacting w…" at bounding box center [673, 311] width 570 height 70
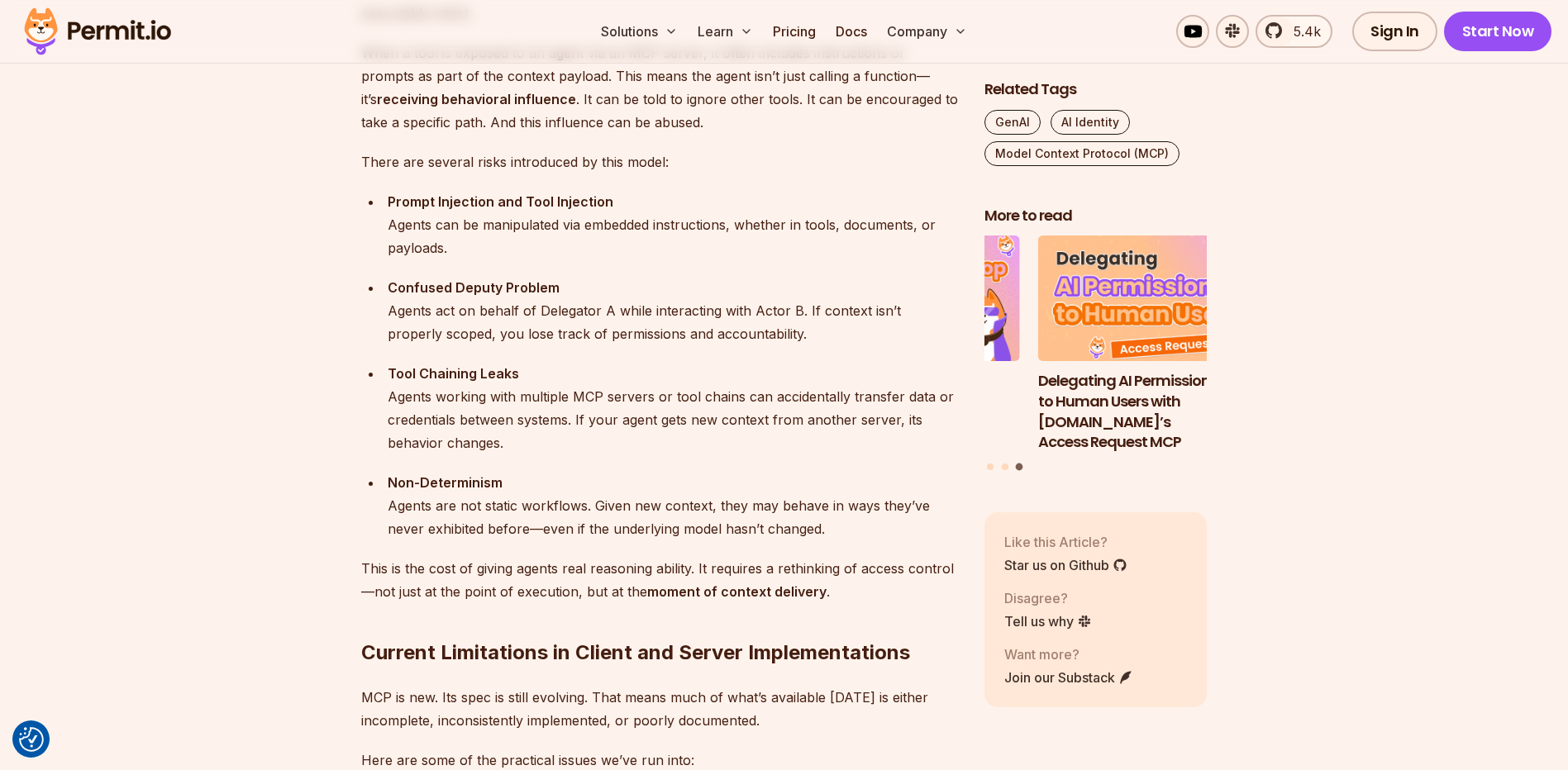
click at [536, 365] on div "Tool Chaining Leaks Agents working with multiple MCP servers or tool chains can…" at bounding box center [673, 408] width 570 height 92
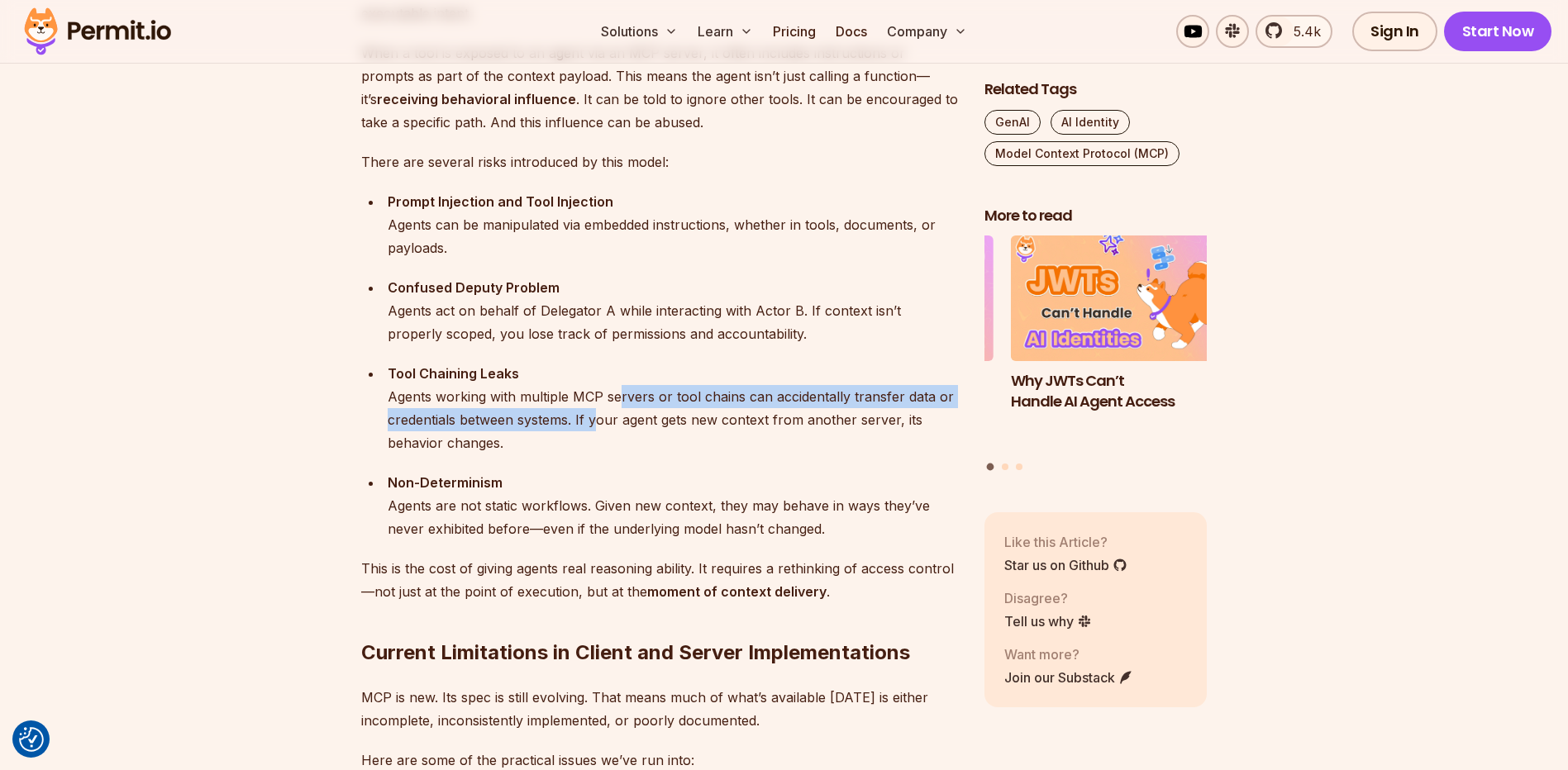
drag, startPoint x: 617, startPoint y: 390, endPoint x: 597, endPoint y: 415, distance: 32.0
click at [597, 415] on div "Tool Chaining Leaks Agents working with multiple MCP servers or tool chains can…" at bounding box center [673, 408] width 570 height 92
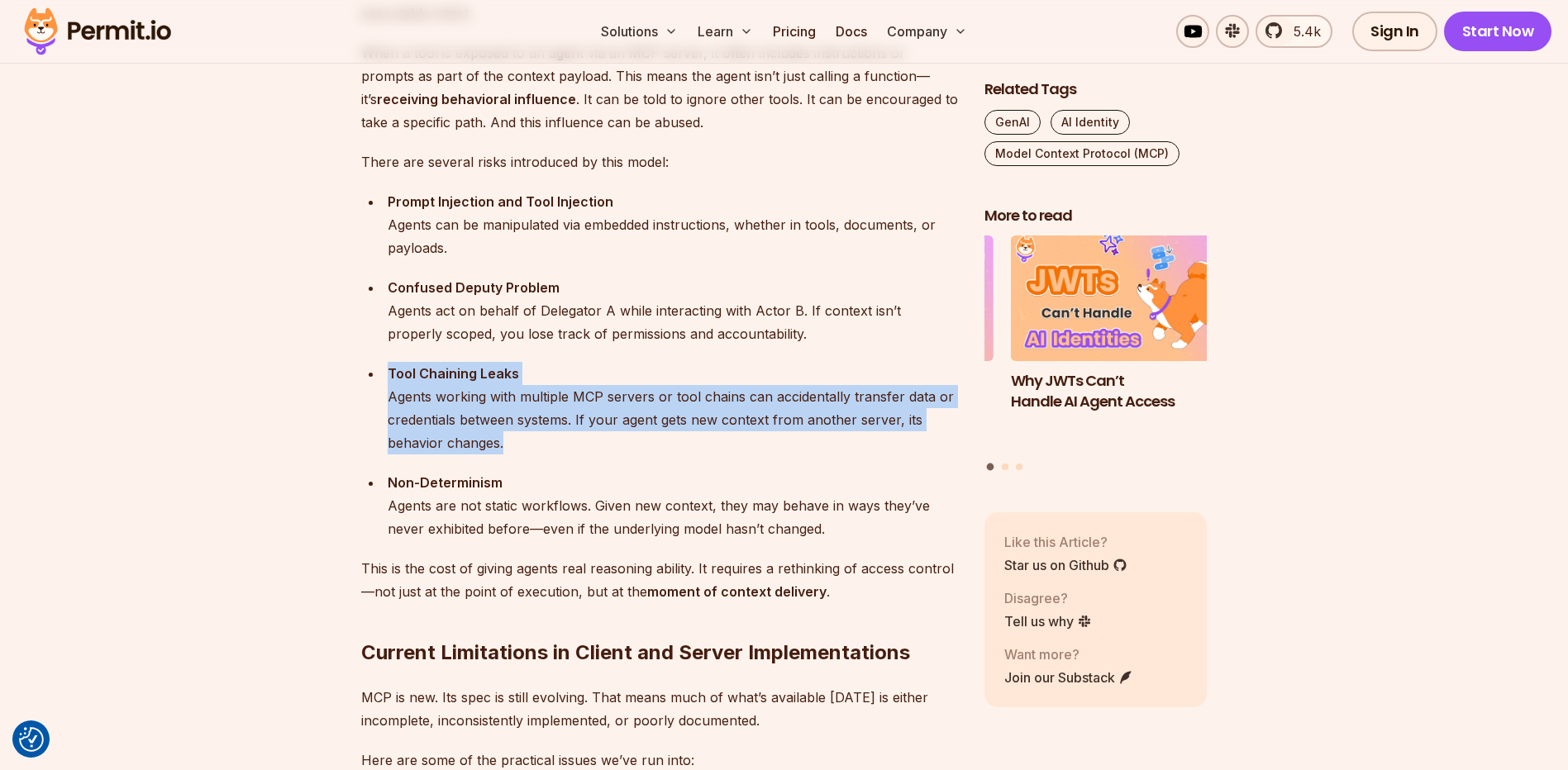
drag, startPoint x: 533, startPoint y: 442, endPoint x: 356, endPoint y: 381, distance: 187.2
drag, startPoint x: 356, startPoint y: 381, endPoint x: 433, endPoint y: 436, distance: 94.6
click at [433, 436] on div "Tool Chaining Leaks Agents working with multiple MCP servers or tool chains can…" at bounding box center [673, 408] width 570 height 92
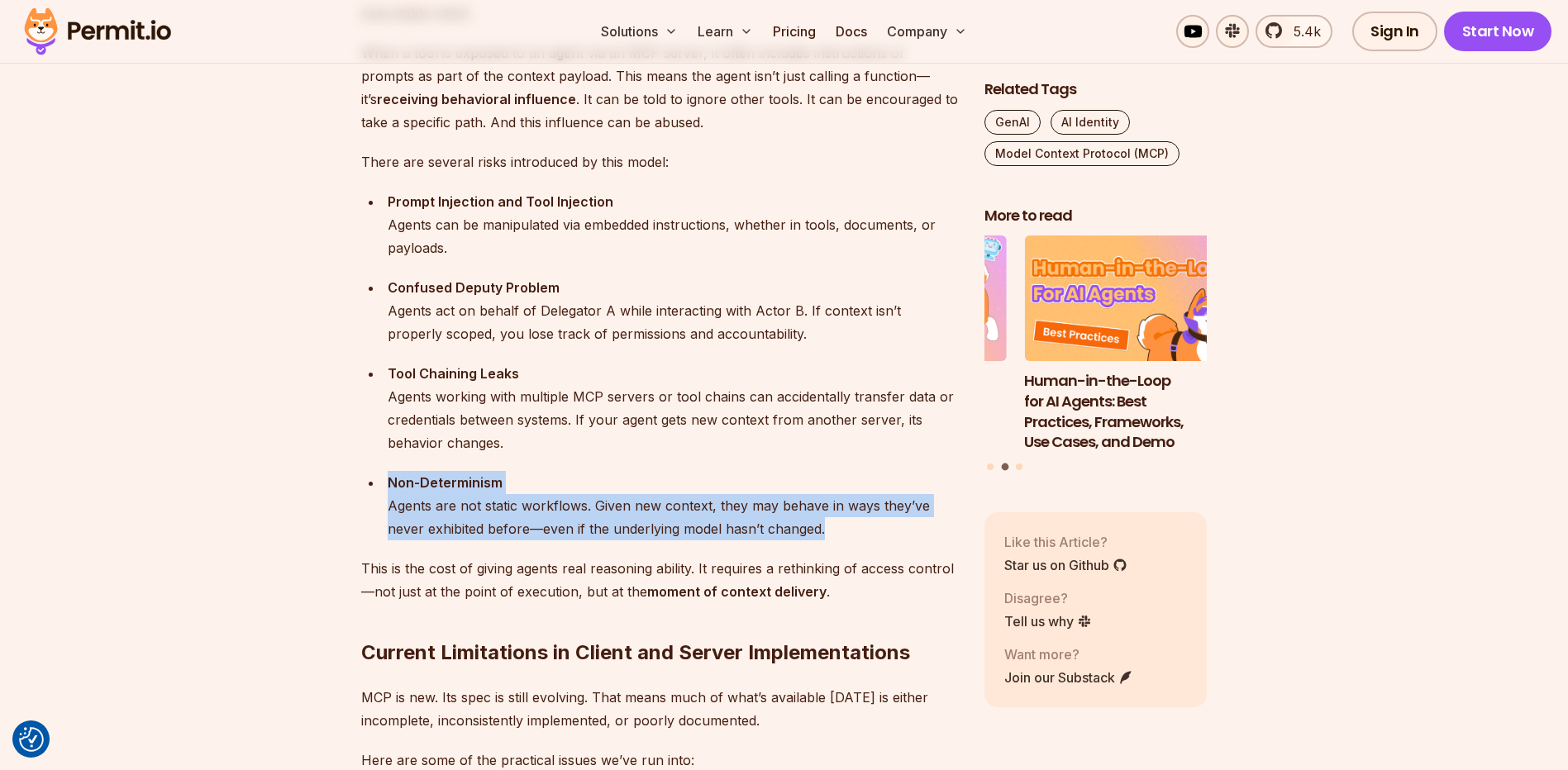
drag, startPoint x: 387, startPoint y: 483, endPoint x: 832, endPoint y: 530, distance: 447.5
click at [832, 530] on div "Non-Determinism Agents are not static workflows. Given new context, they may be…" at bounding box center [673, 505] width 570 height 70
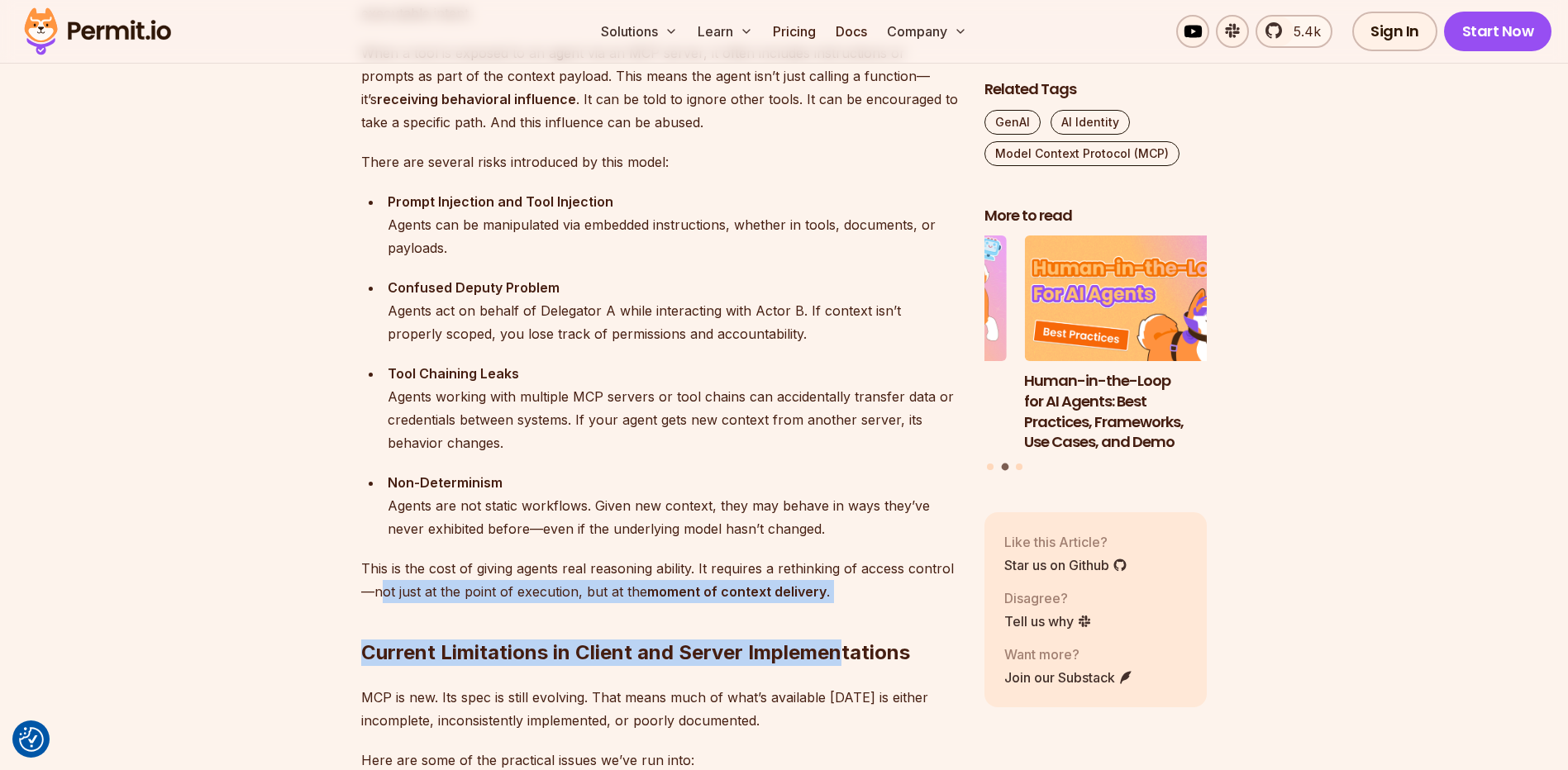
drag, startPoint x: 839, startPoint y: 583, endPoint x: 377, endPoint y: 583, distance: 462.0
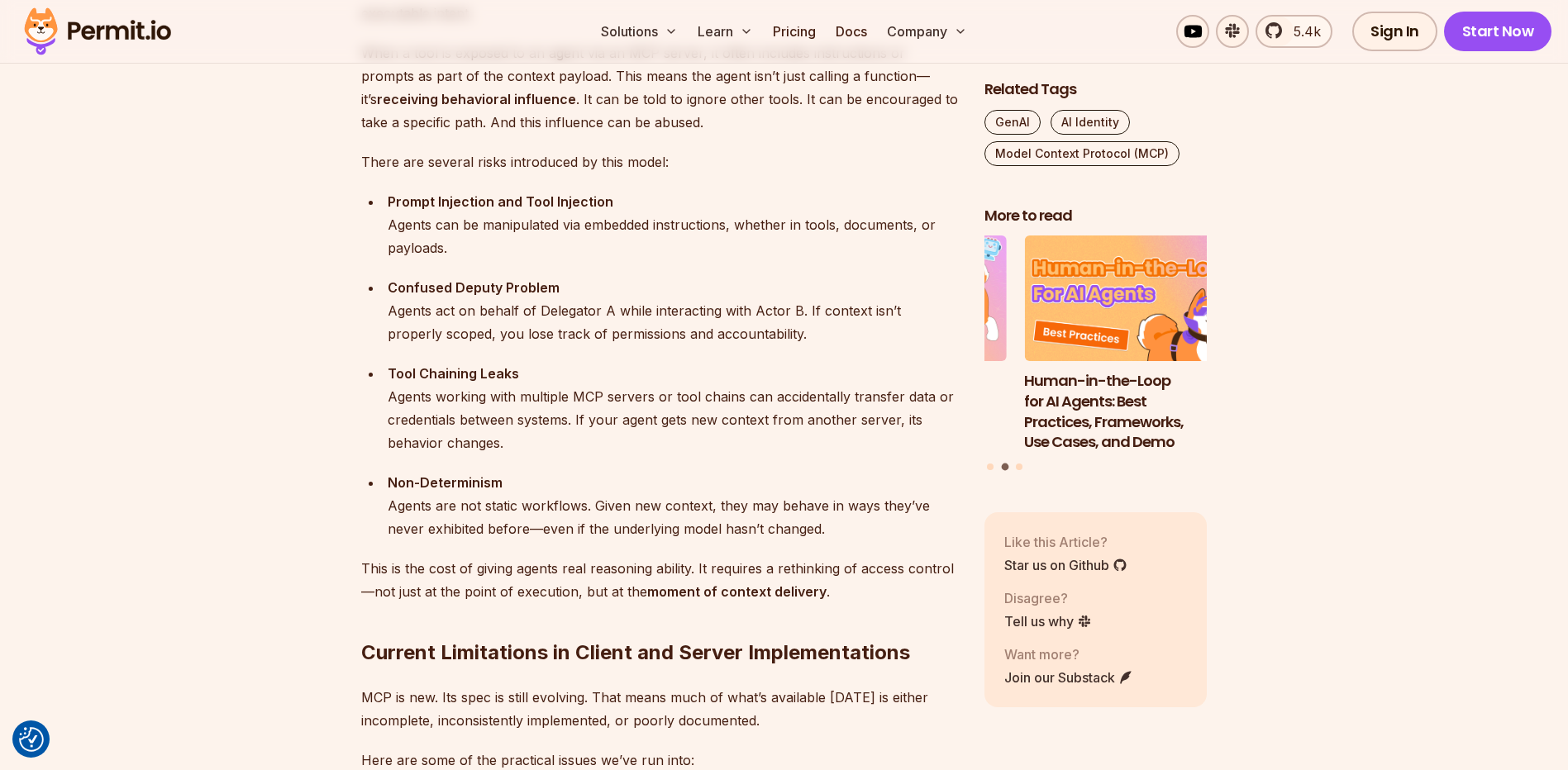
click at [374, 579] on p "This is the cost of giving agents real reasoning ability. It requires a rethink…" at bounding box center [659, 579] width 597 height 46
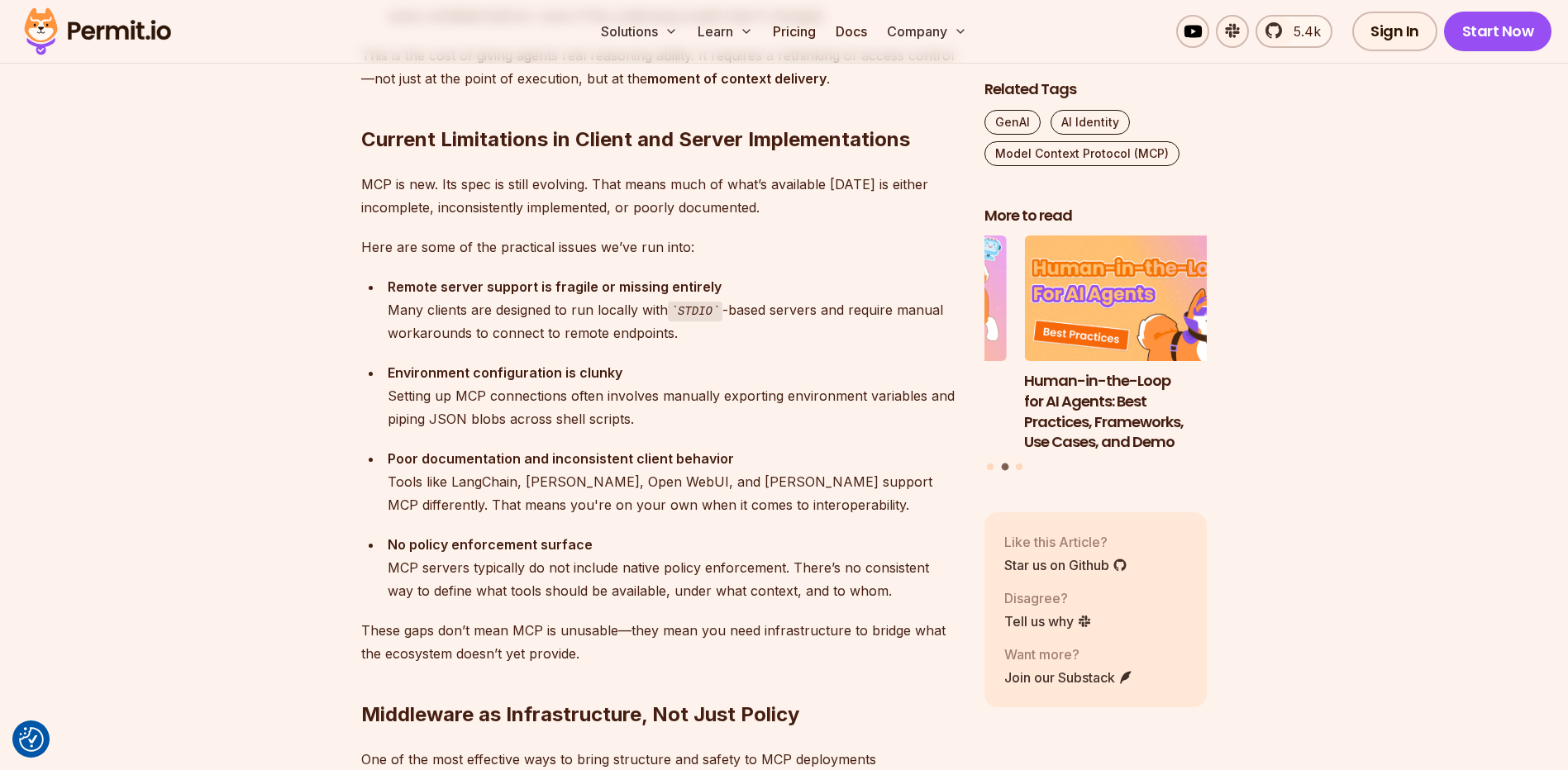
scroll to position [3063, 0]
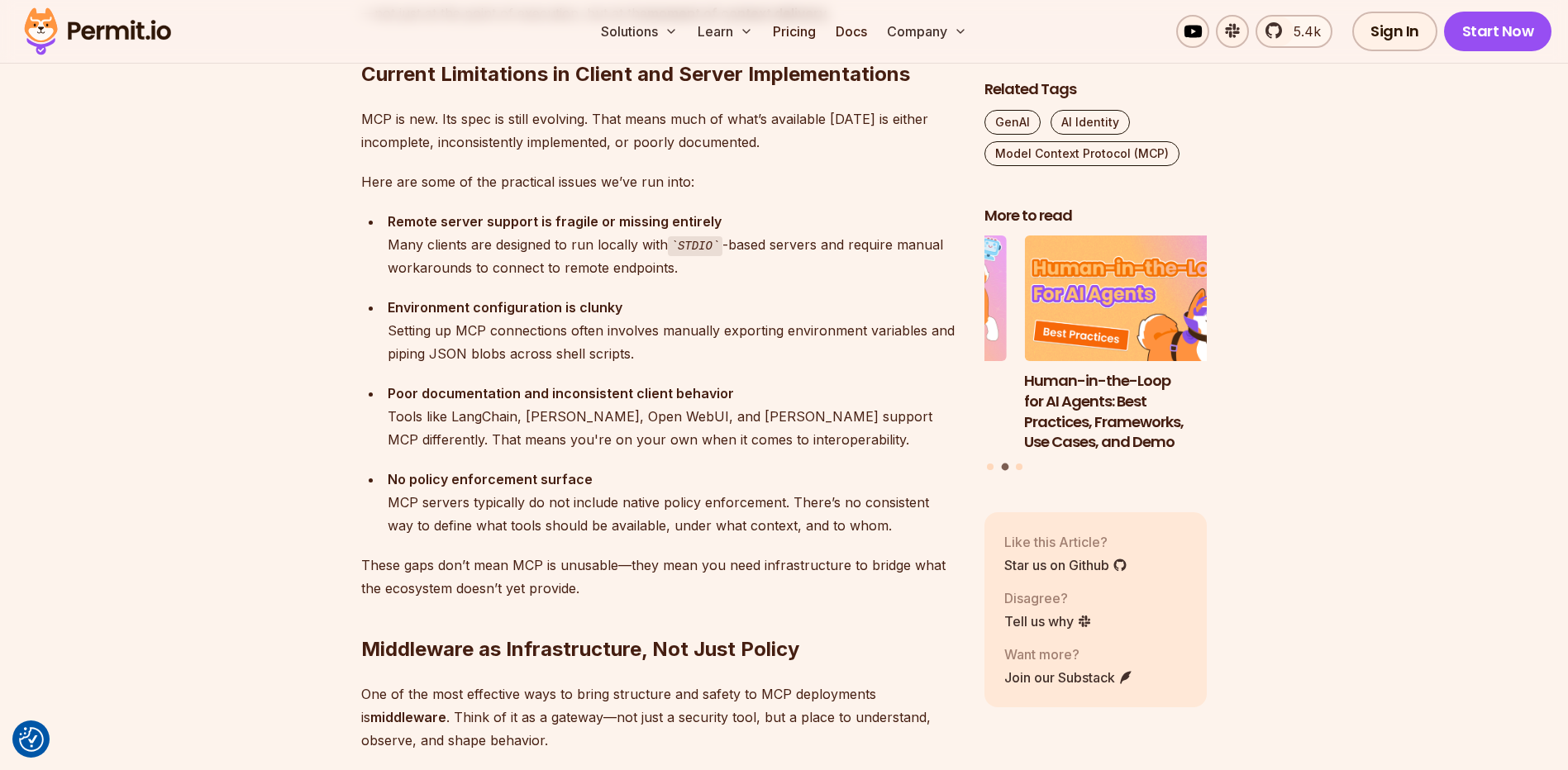
click at [344, 247] on section "Table of Contents Let me start with this: adopting MCP in production today is a…" at bounding box center [784, 393] width 1568 height 4959
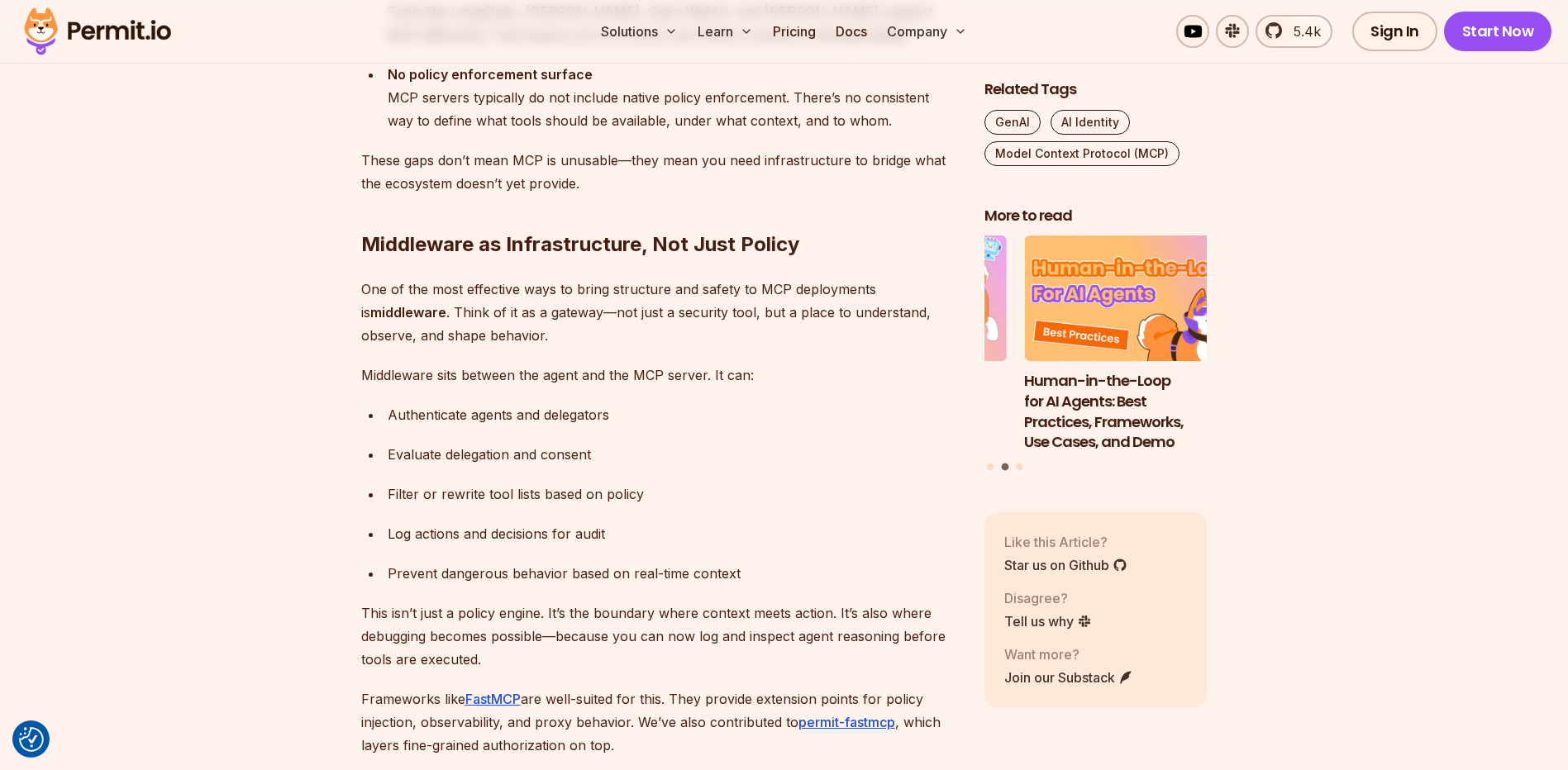
scroll to position [3558, 0]
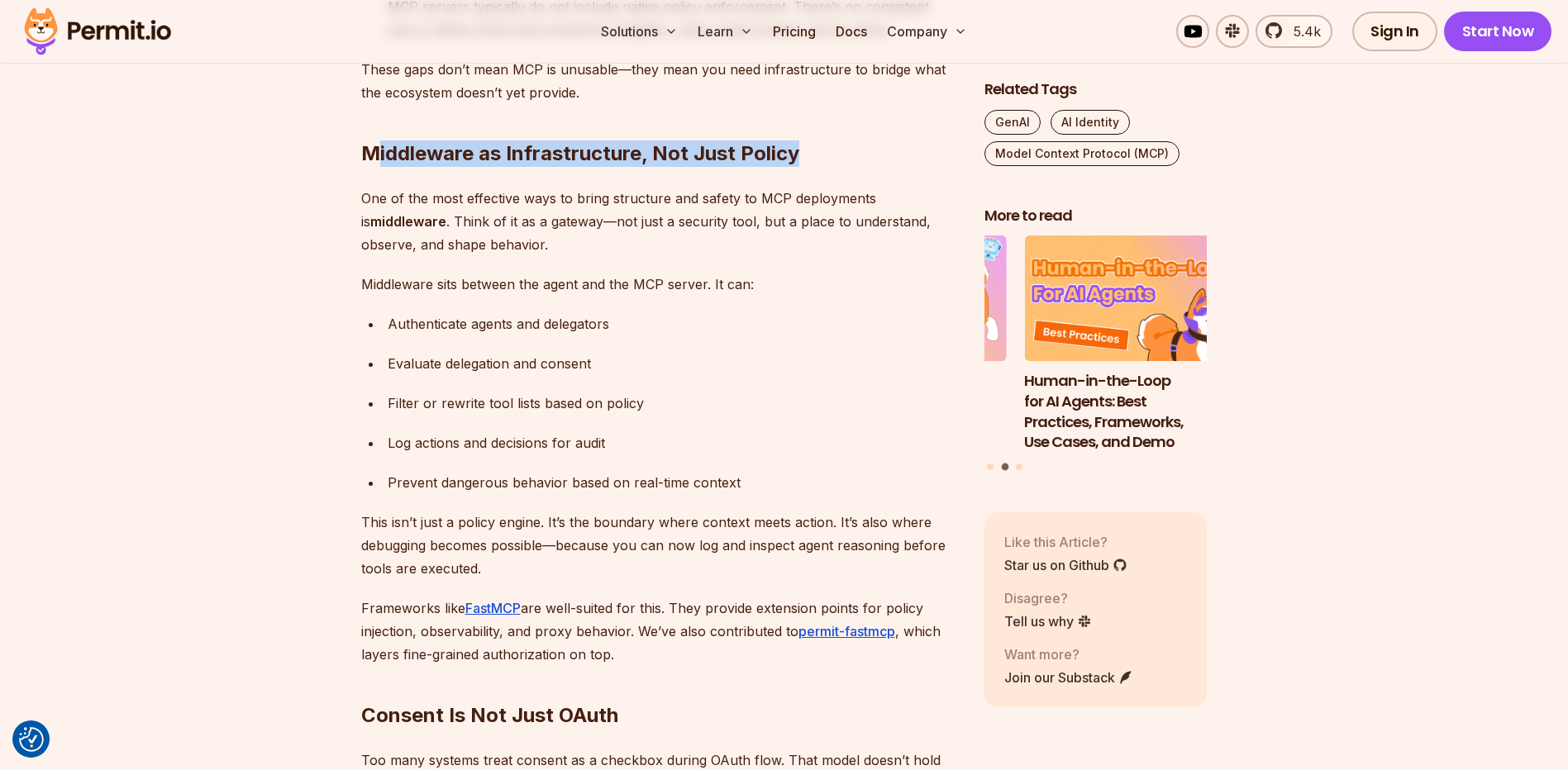
drag, startPoint x: 374, startPoint y: 156, endPoint x: 837, endPoint y: 147, distance: 463.1
click at [837, 147] on h2 "Middleware as Infrastructure, Not Just Policy" at bounding box center [659, 120] width 597 height 92
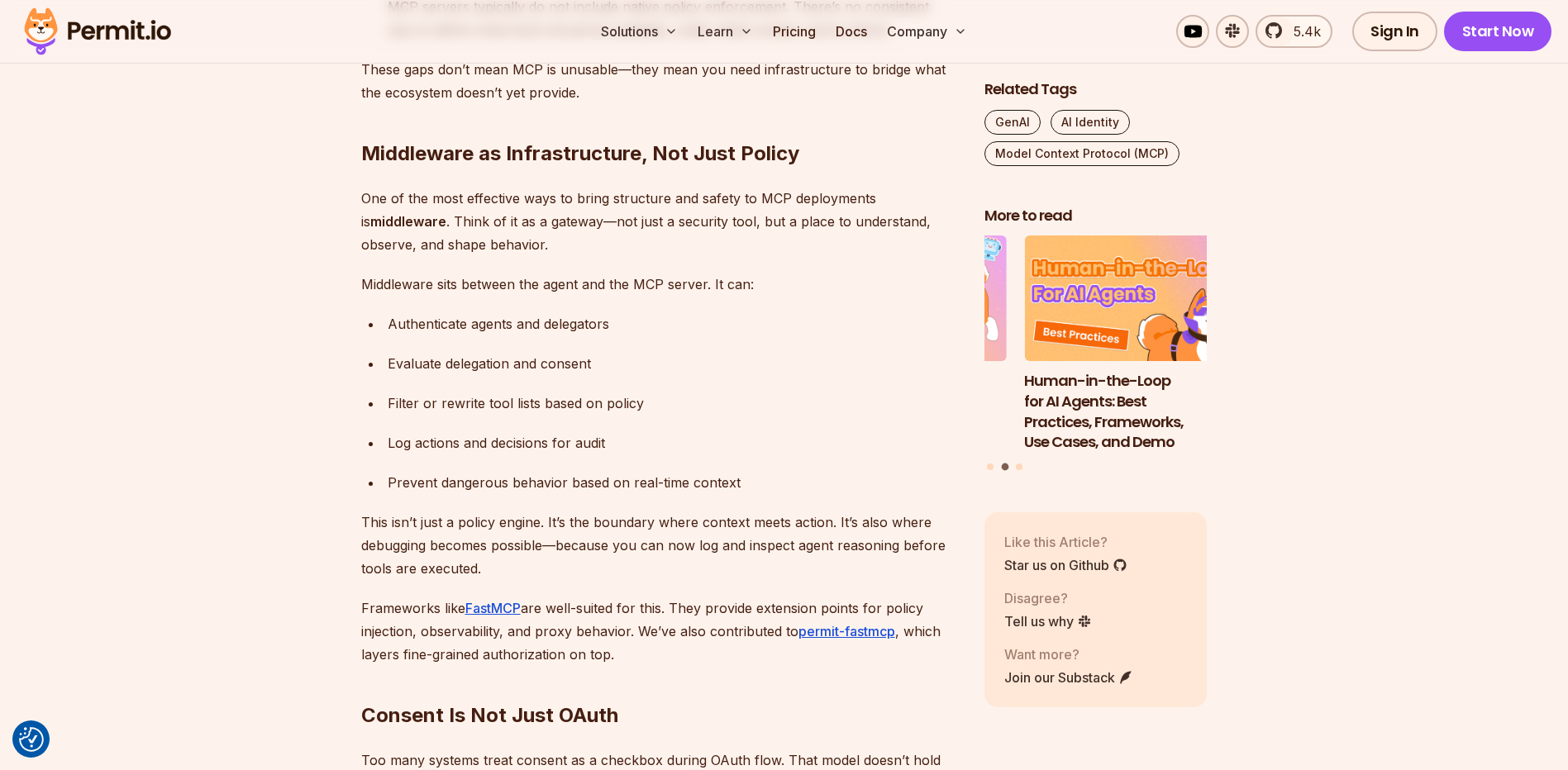
drag, startPoint x: 837, startPoint y: 147, endPoint x: 582, endPoint y: 194, distance: 259.3
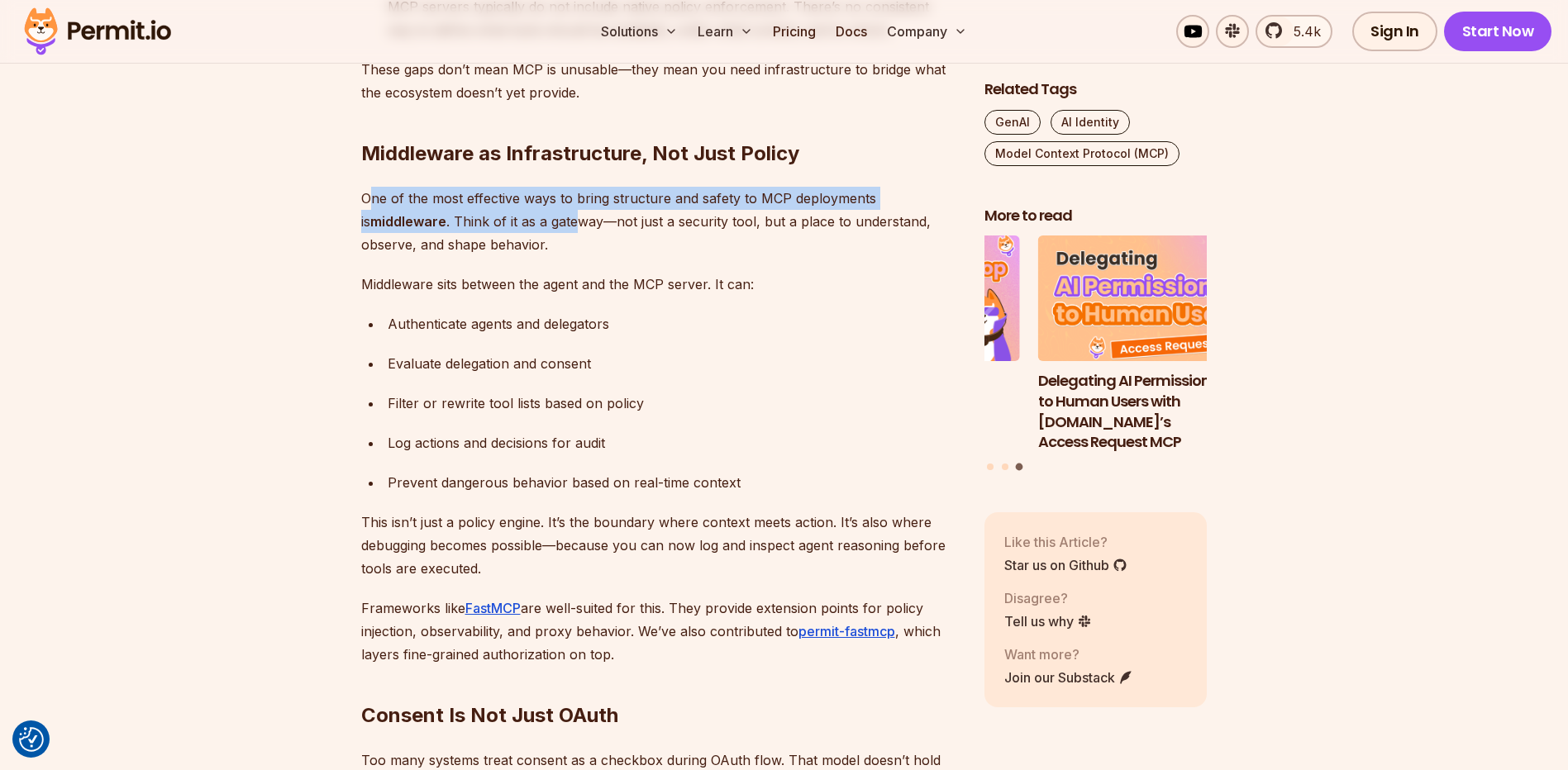
drag, startPoint x: 366, startPoint y: 200, endPoint x: 565, endPoint y: 222, distance: 200.2
click at [565, 222] on p "One of the most effective ways to bring structure and safety to MCP deployments…" at bounding box center [659, 221] width 597 height 70
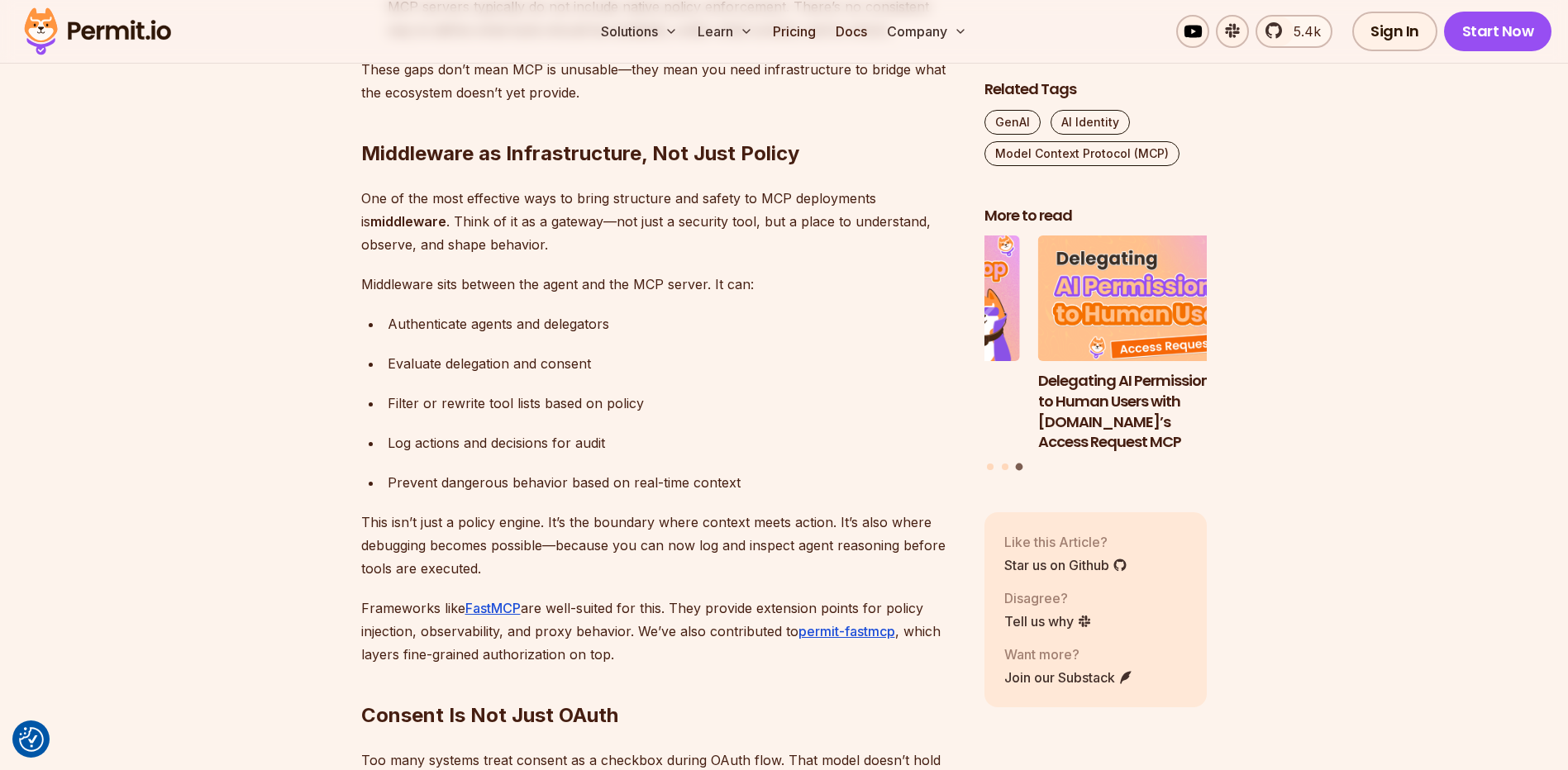
drag, startPoint x: 565, startPoint y: 222, endPoint x: 568, endPoint y: 247, distance: 25.2
click at [568, 247] on p "One of the most effective ways to bring structure and safety to MCP deployments…" at bounding box center [659, 221] width 597 height 70
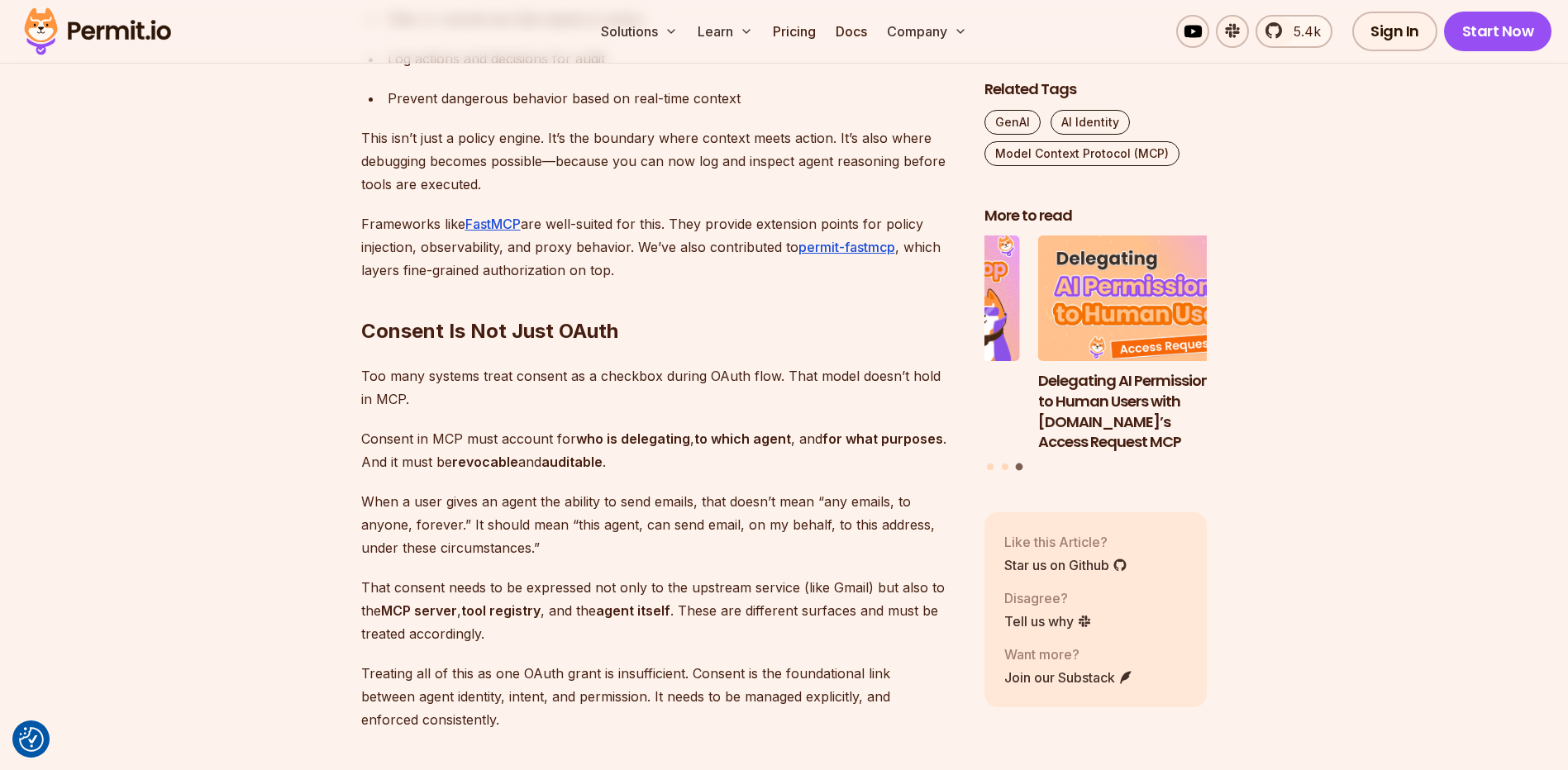
scroll to position [4054, 0]
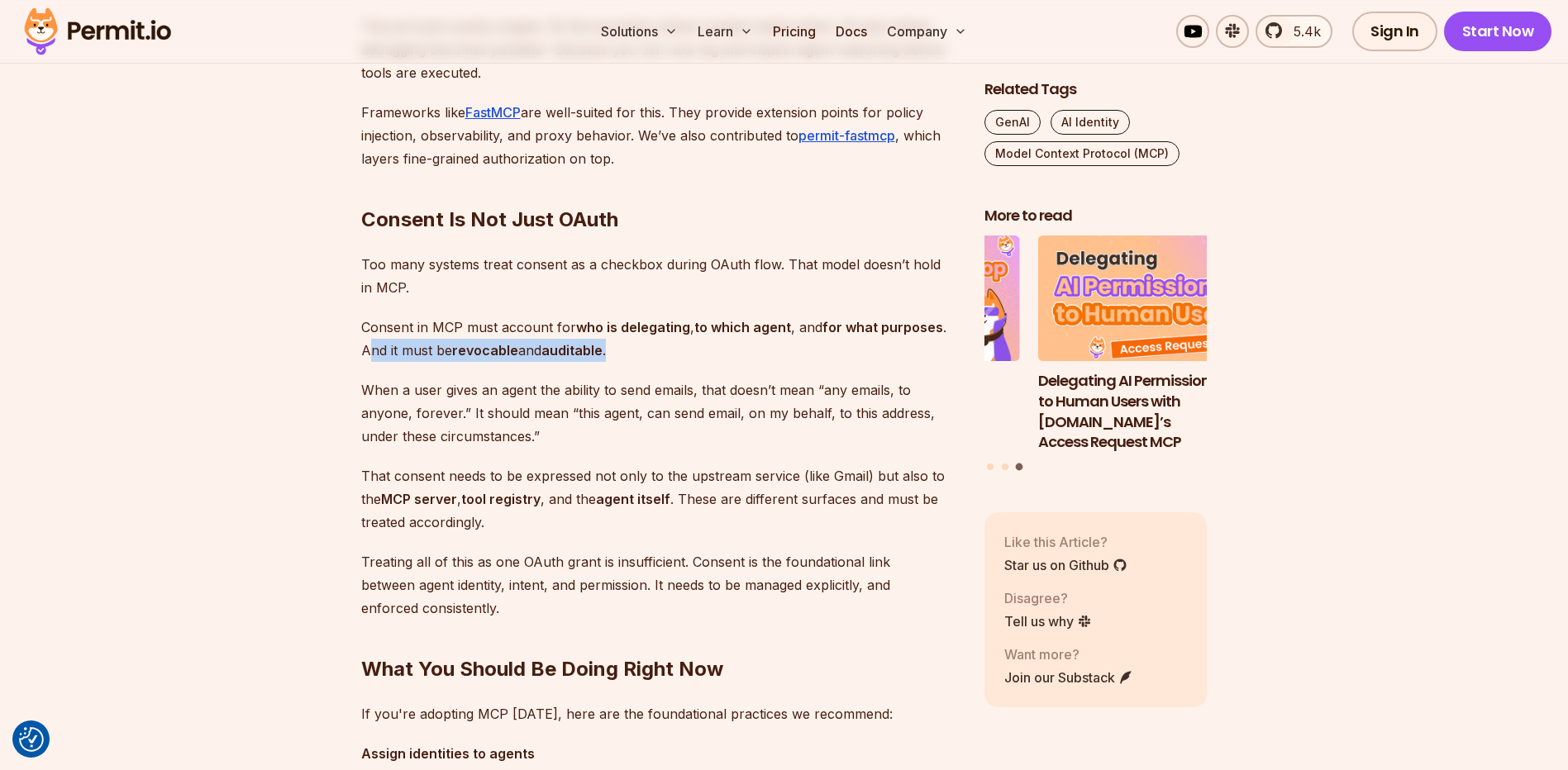
drag, startPoint x: 370, startPoint y: 348, endPoint x: 669, endPoint y: 358, distance: 299.2
click at [669, 358] on p "Consent in MCP must account for who is delegating , to which agent , and for wh…" at bounding box center [659, 338] width 597 height 46
drag, startPoint x: 669, startPoint y: 358, endPoint x: 633, endPoint y: 374, distance: 39.4
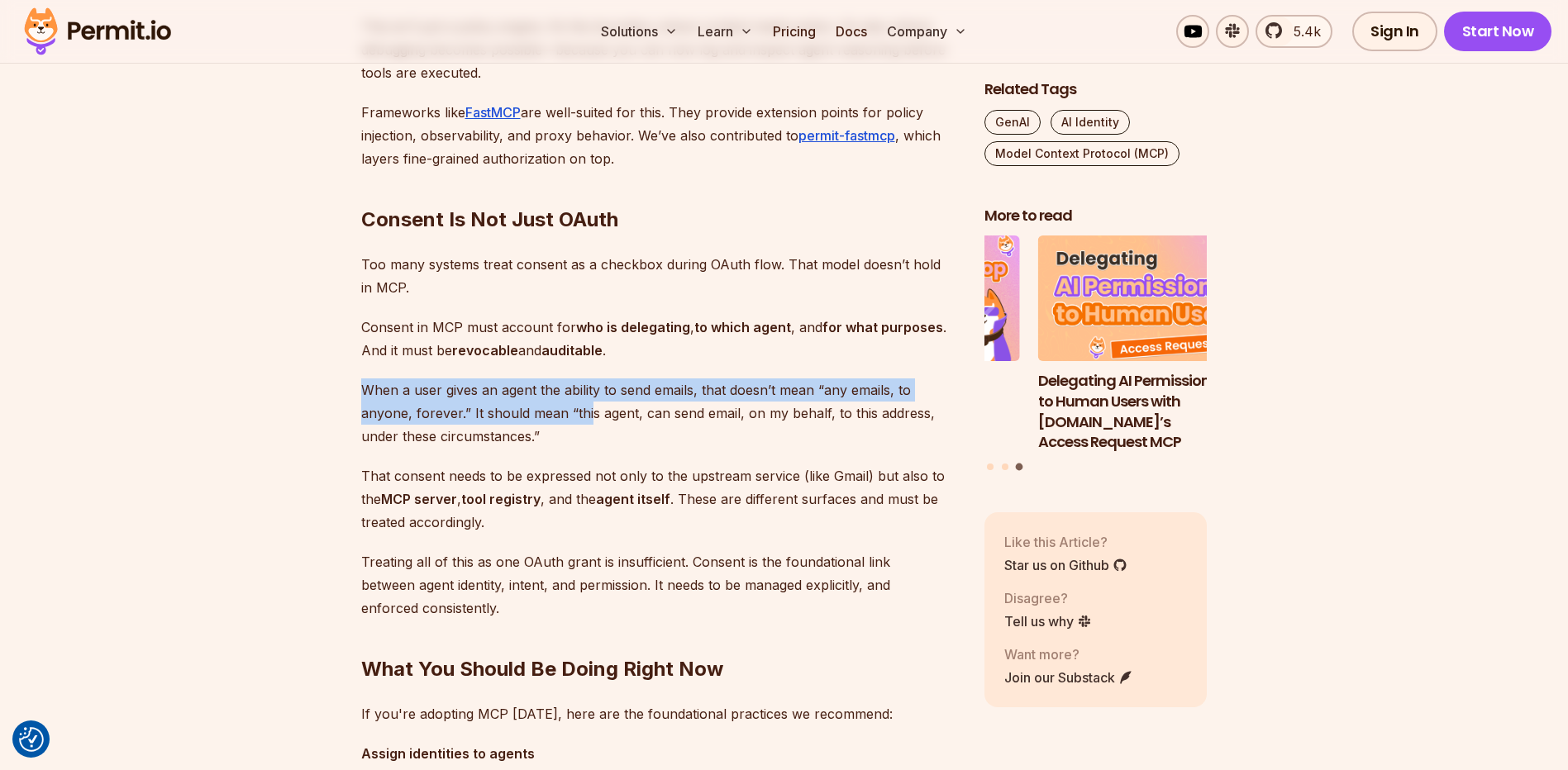
drag, startPoint x: 362, startPoint y: 391, endPoint x: 587, endPoint y: 422, distance: 227.1
click at [587, 422] on p "When a user gives an agent the ability to send emails, that doesn’t mean “any e…" at bounding box center [659, 413] width 597 height 70
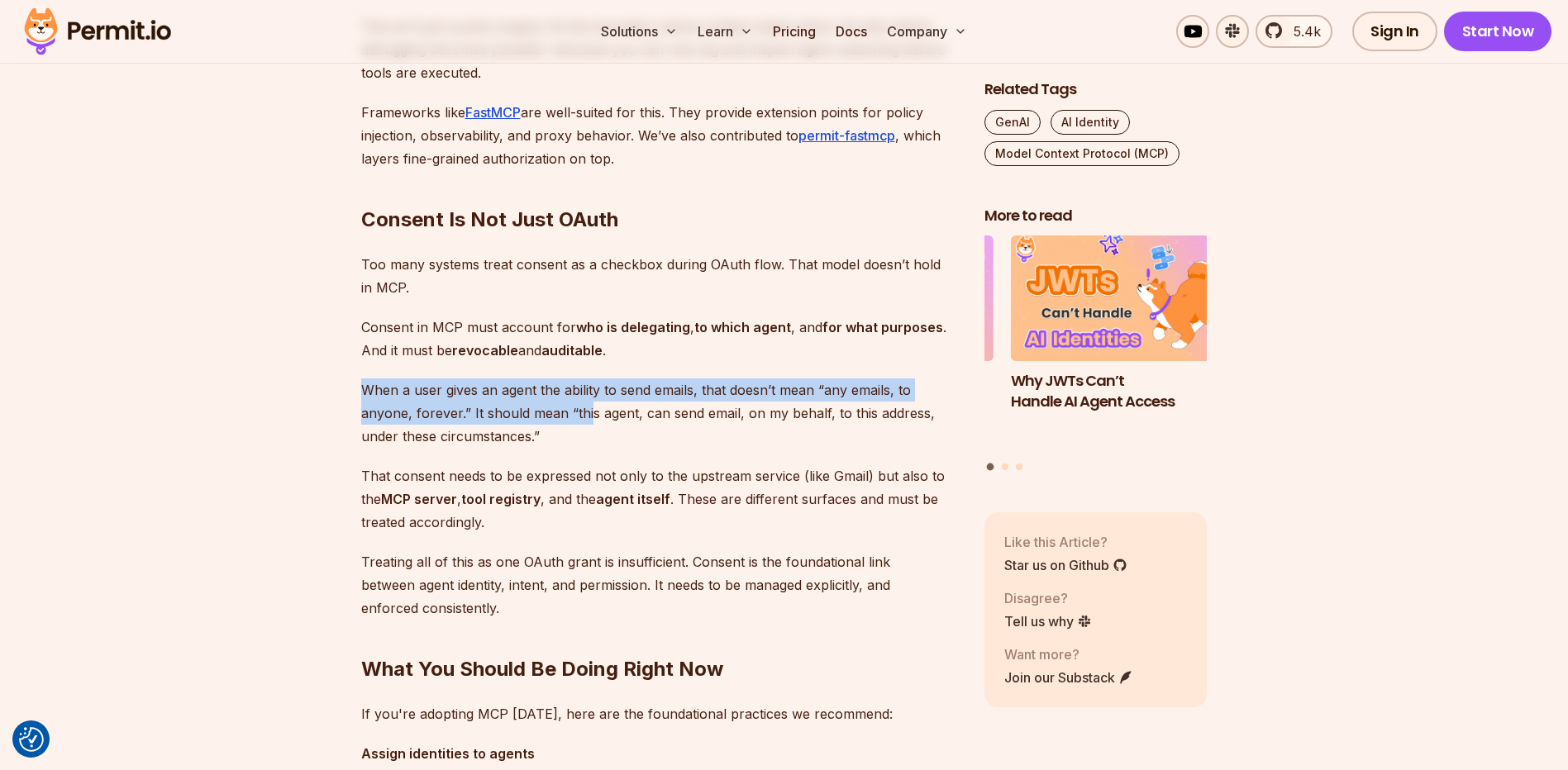
drag, startPoint x: 587, startPoint y: 422, endPoint x: 555, endPoint y: 425, distance: 32.1
click at [555, 422] on p "When a user gives an agent the ability to send emails, that doesn’t mean “any e…" at bounding box center [659, 413] width 597 height 70
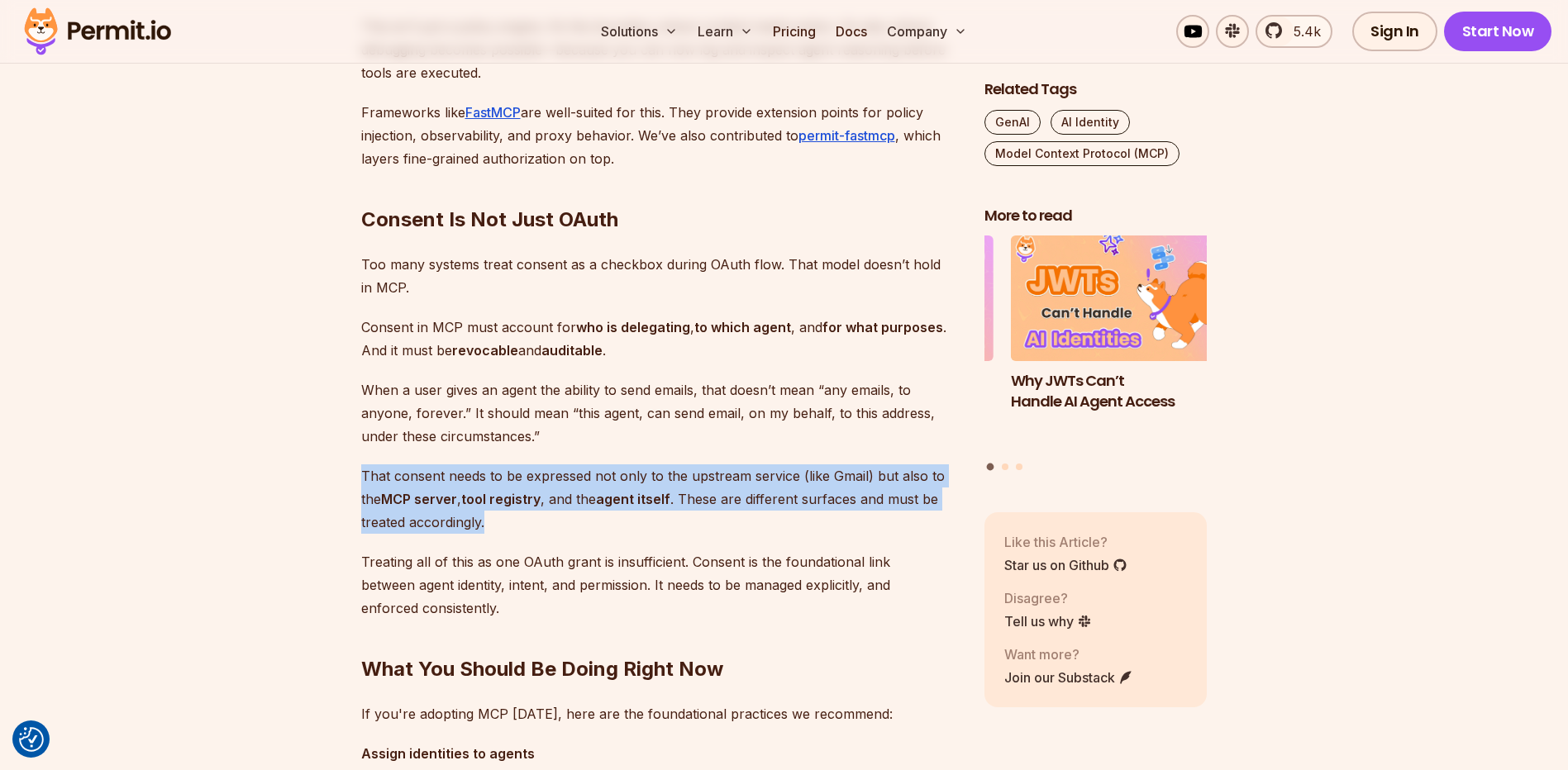
drag, startPoint x: 361, startPoint y: 475, endPoint x: 550, endPoint y: 528, distance: 196.3
click at [550, 528] on p "That consent needs to be expressed not only to the upstream service (like Gmail…" at bounding box center [659, 499] width 597 height 70
drag, startPoint x: 550, startPoint y: 528, endPoint x: 541, endPoint y: 527, distance: 9.1
click at [541, 527] on p "That consent needs to be expressed not only to the upstream service (like Gmail…" at bounding box center [659, 499] width 597 height 70
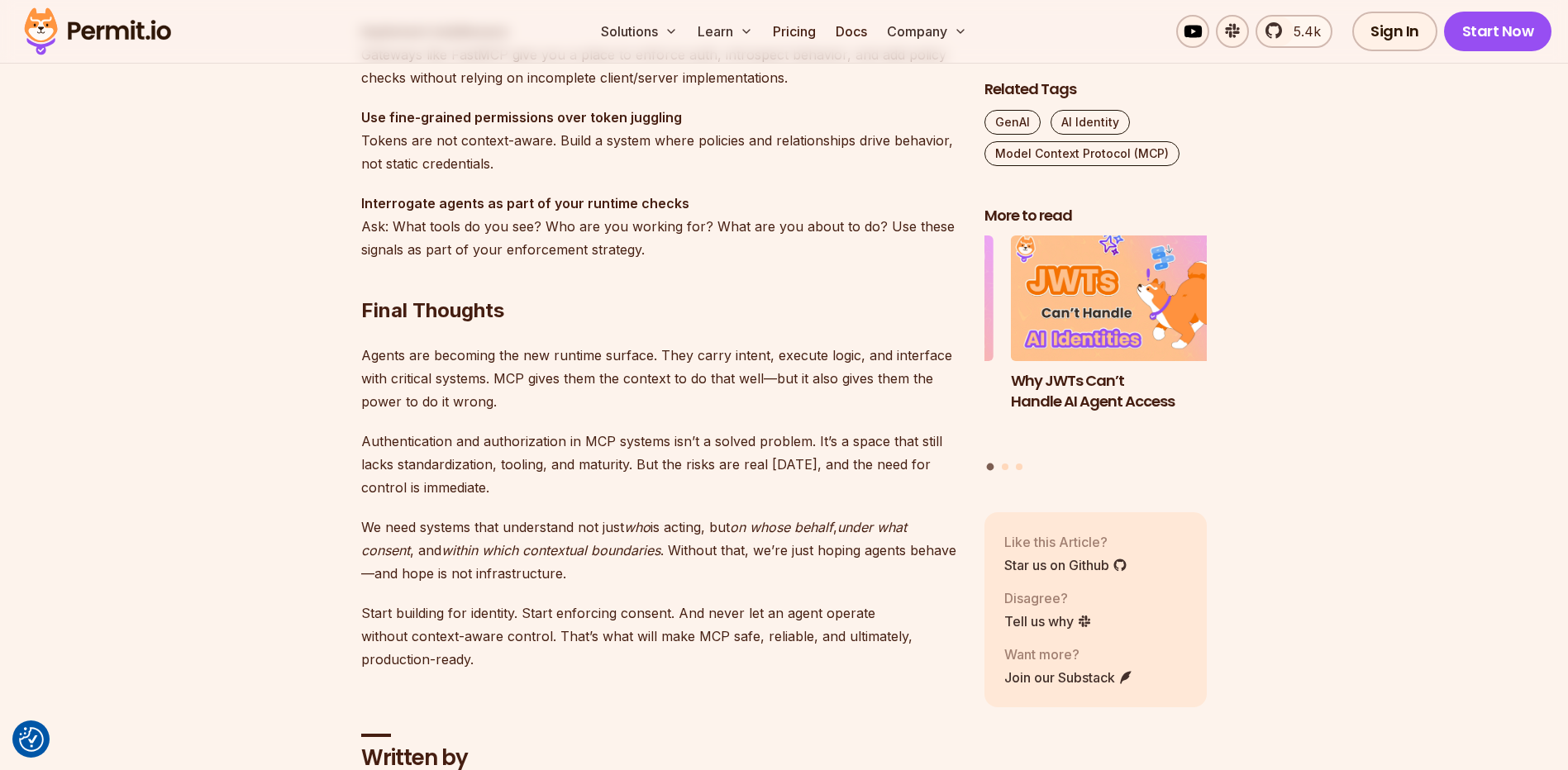
scroll to position [4962, 0]
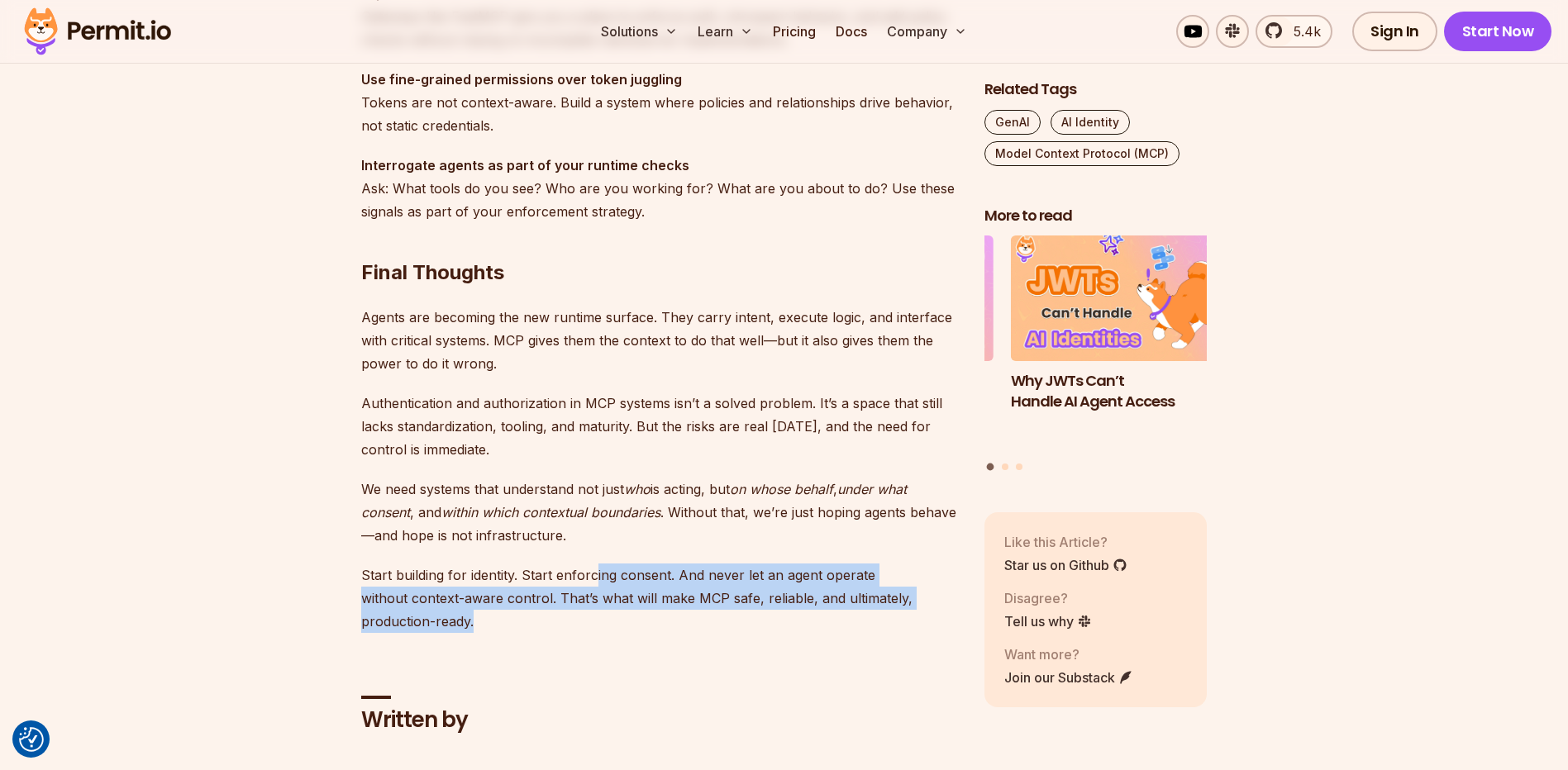
drag, startPoint x: 594, startPoint y: 567, endPoint x: 552, endPoint y: 619, distance: 66.8
click at [552, 619] on p "Start building for identity. Start enforcing consent. And never let an agent op…" at bounding box center [659, 598] width 597 height 70
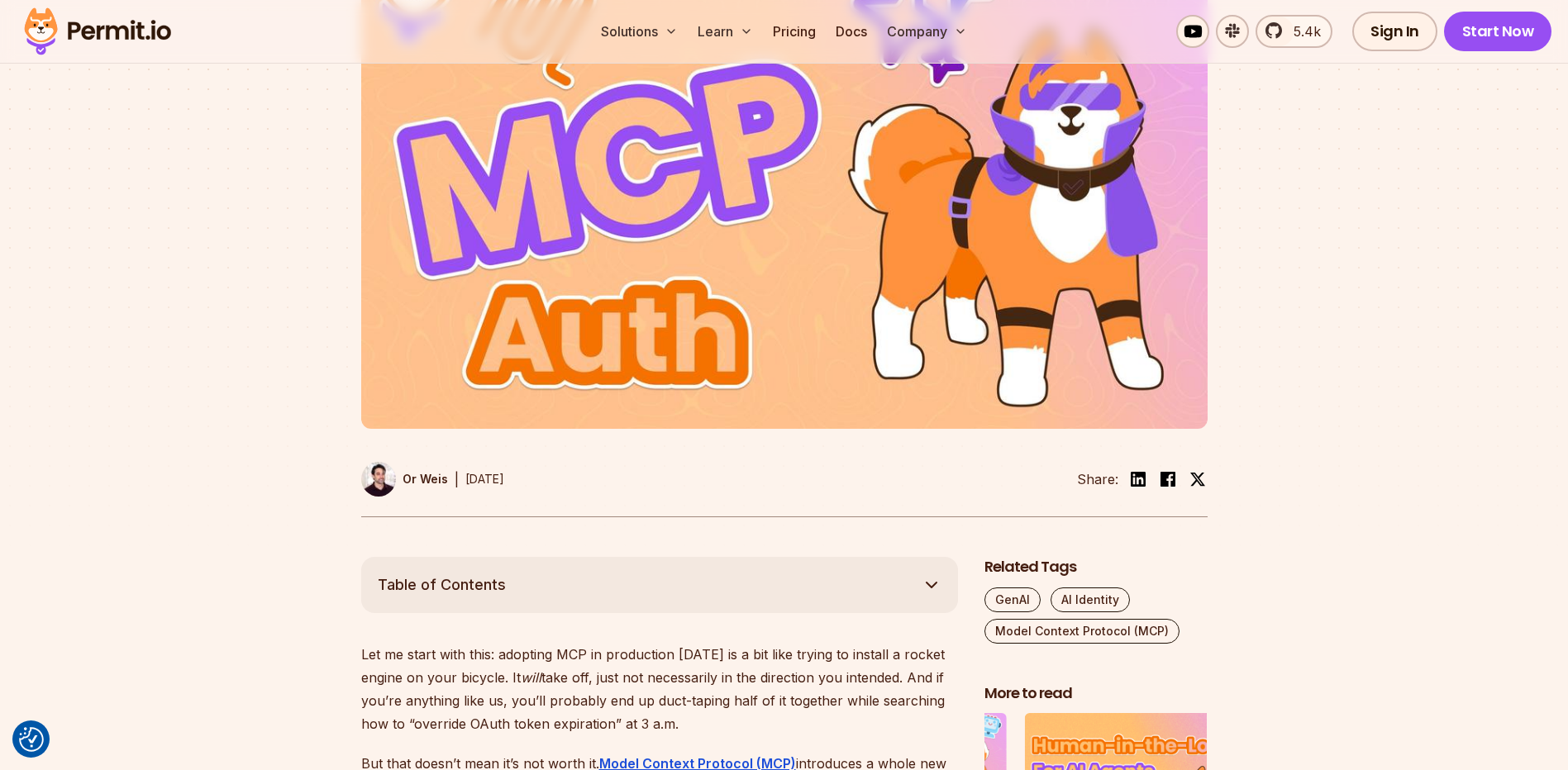
scroll to position [0, 0]
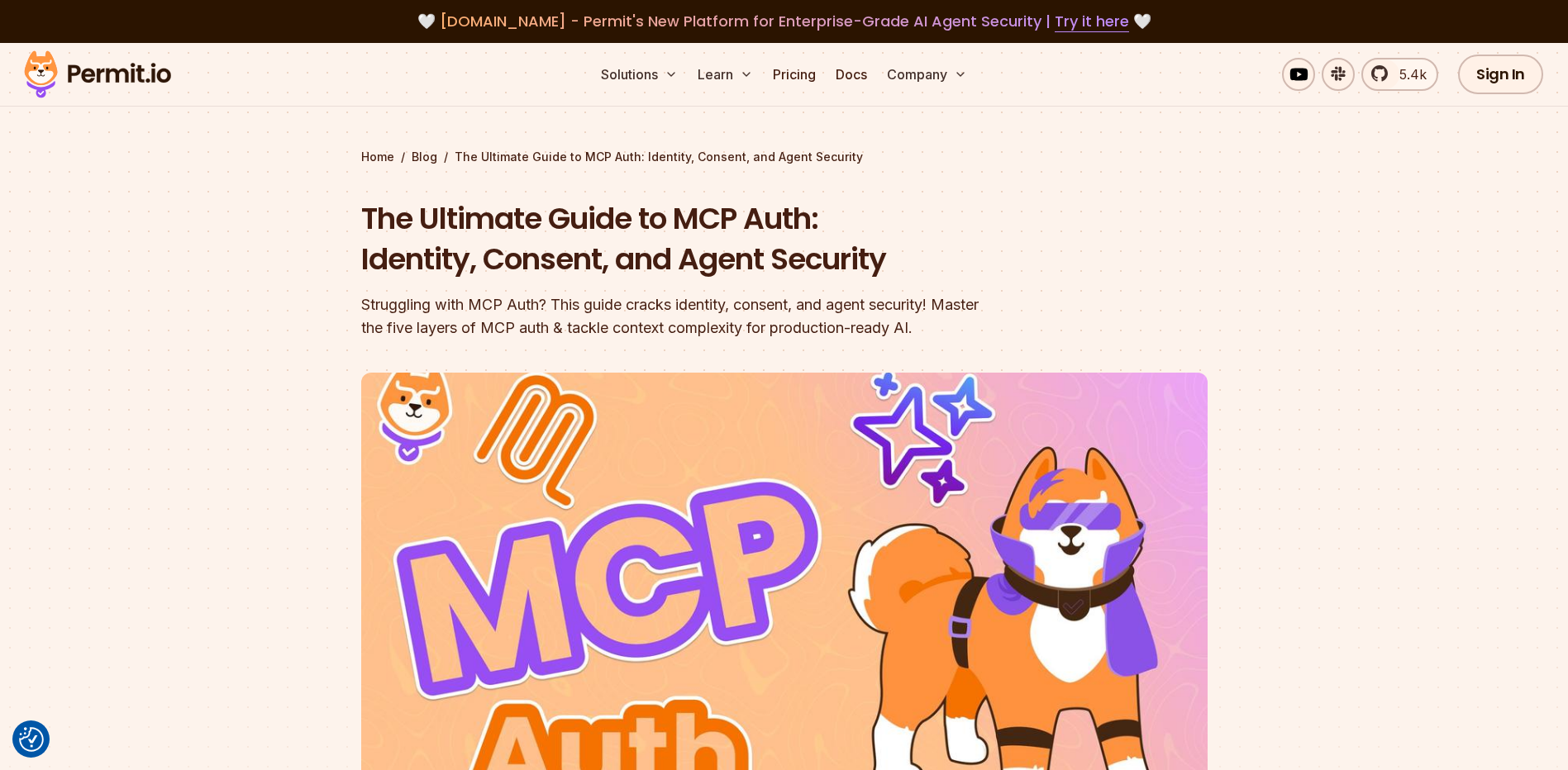
click at [136, 67] on img at bounding box center [98, 74] width 162 height 56
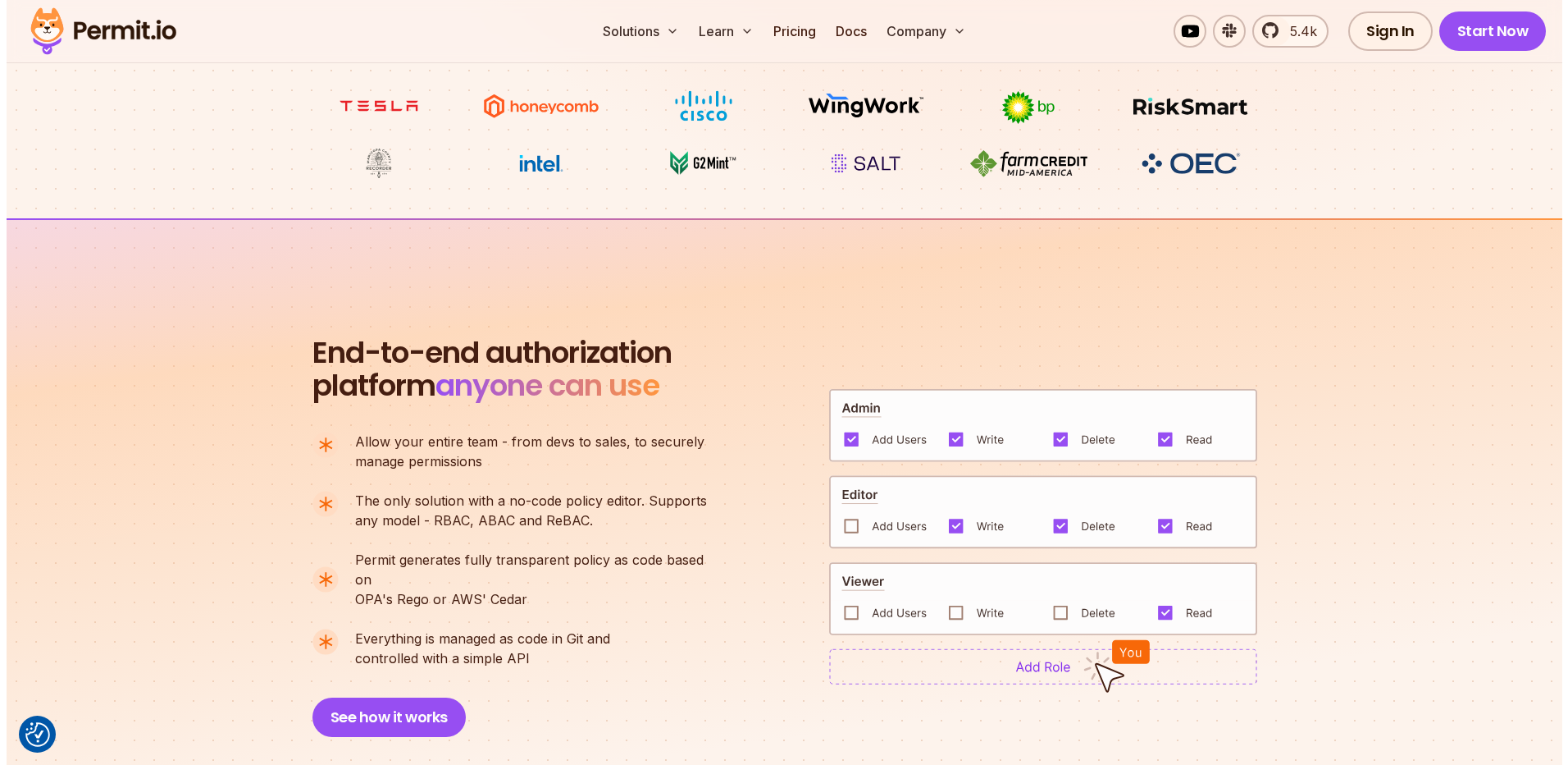
scroll to position [1067, 0]
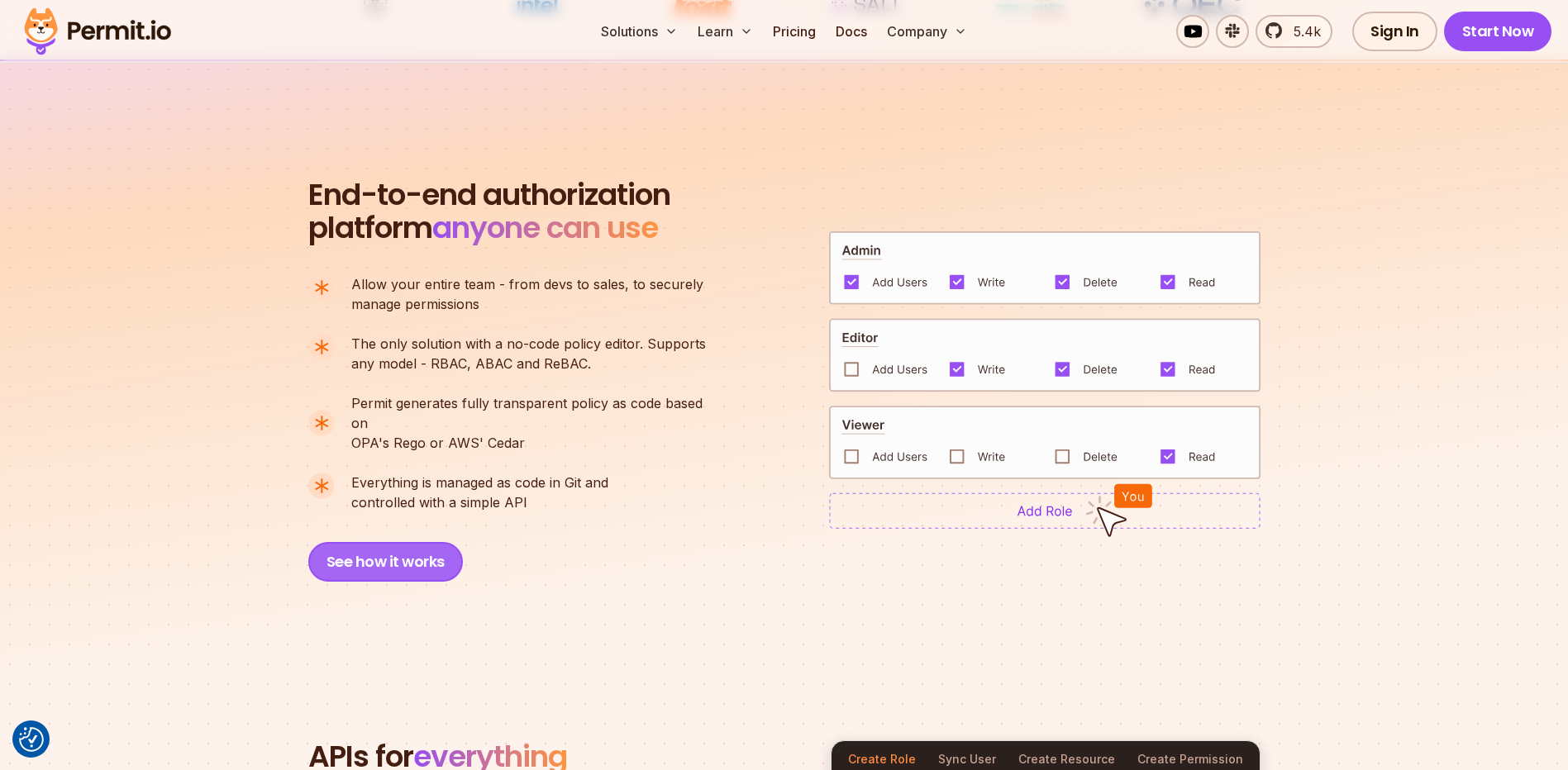
click at [414, 544] on button "See how it works" at bounding box center [385, 562] width 154 height 40
